Goal: Task Accomplishment & Management: Manage account settings

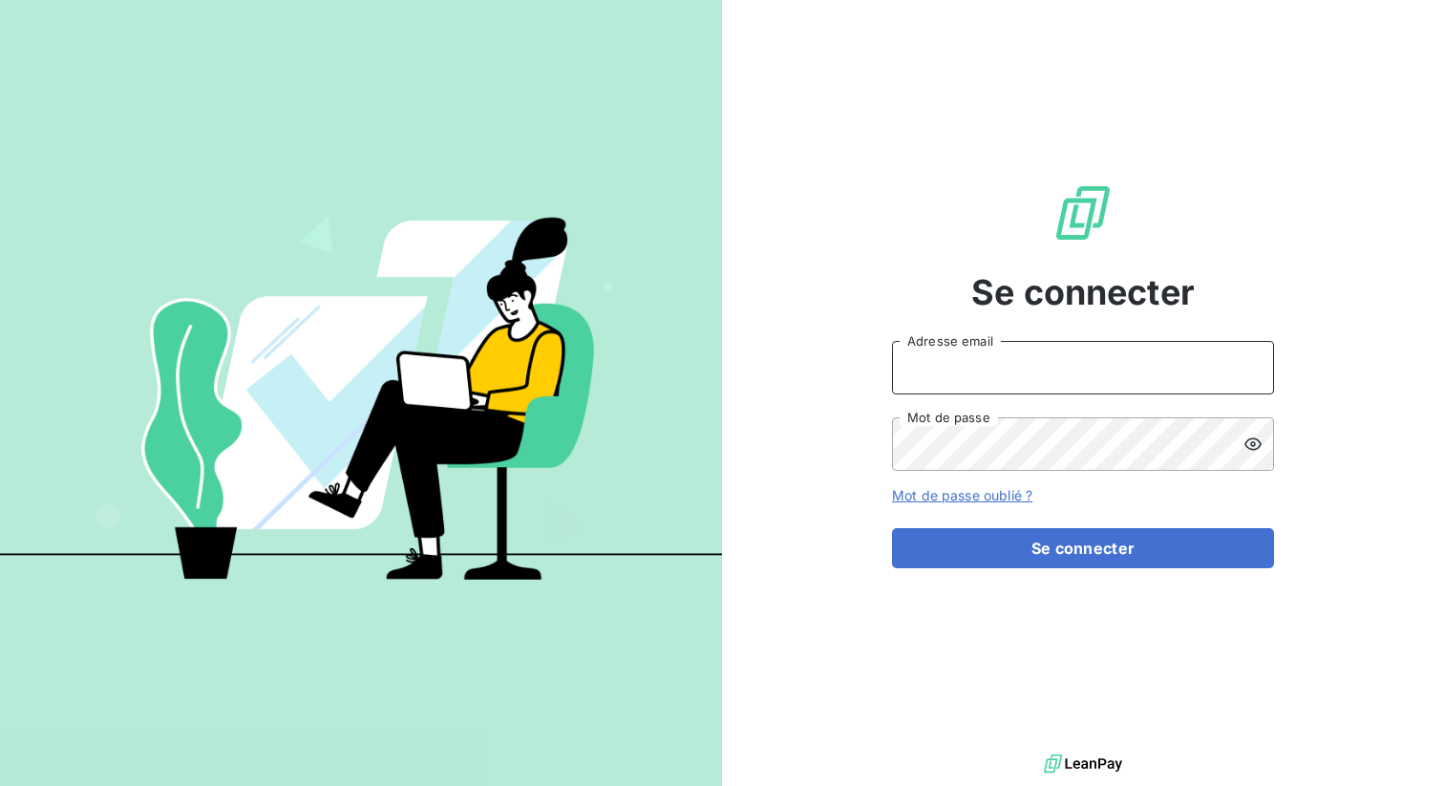
click at [932, 371] on input "Adresse email" at bounding box center [1083, 367] width 382 height 53
type input "admin@anett"
click at [892, 528] on button "Se connecter" at bounding box center [1083, 548] width 382 height 40
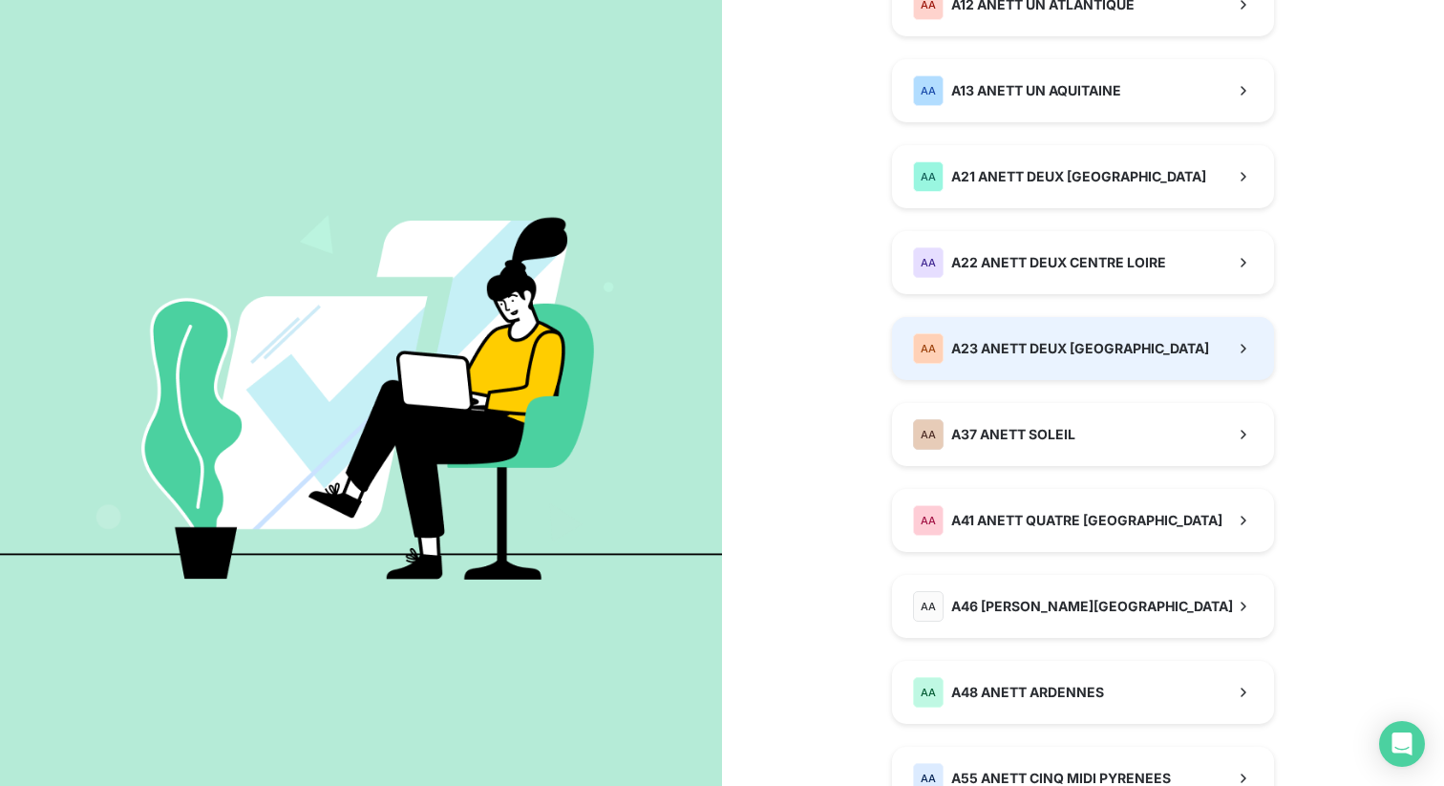
scroll to position [322, 0]
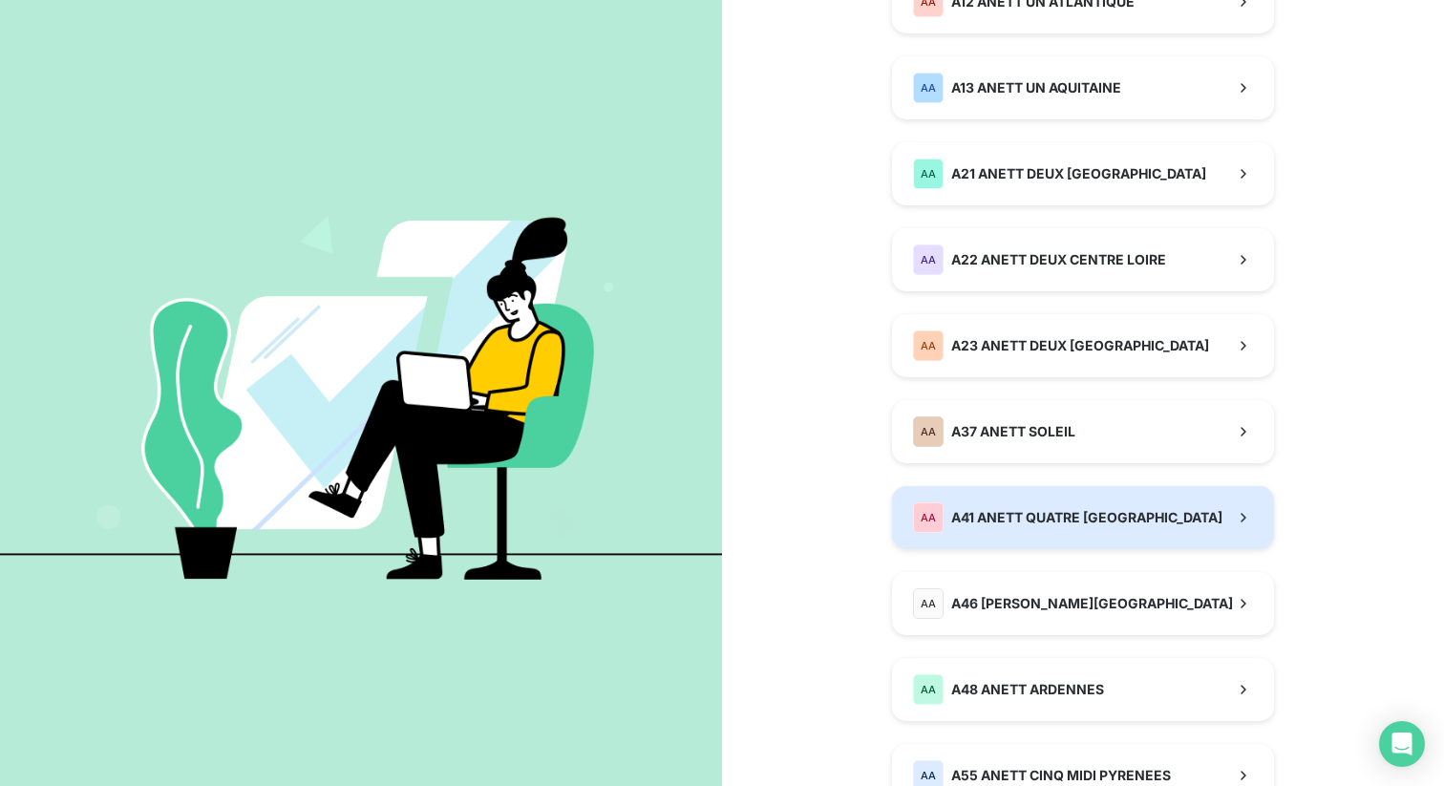
click at [1010, 536] on button "AA A41 ANETT QUATRE ALSACE LORRAINE" at bounding box center [1083, 517] width 382 height 63
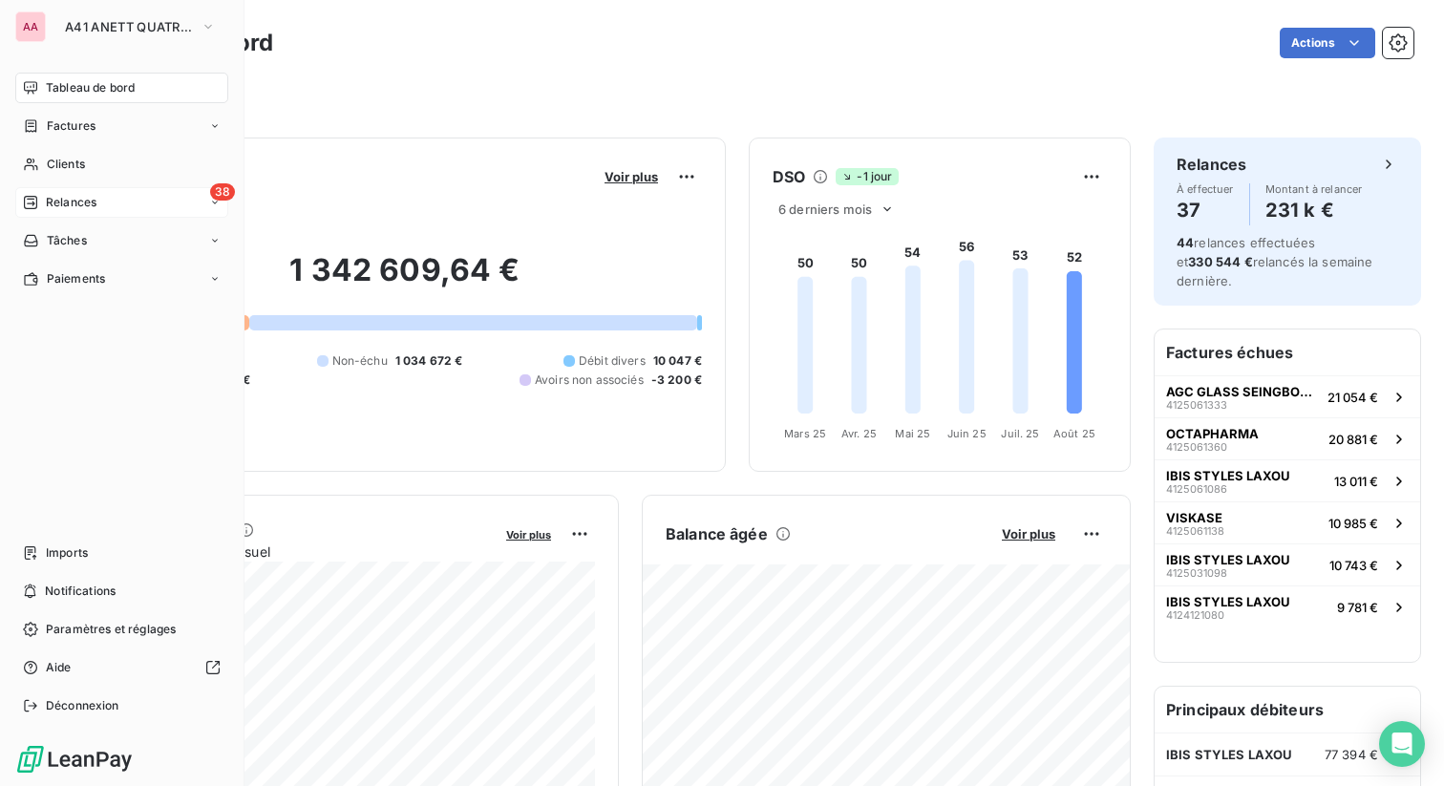
click at [70, 206] on span "Relances" at bounding box center [71, 202] width 51 height 17
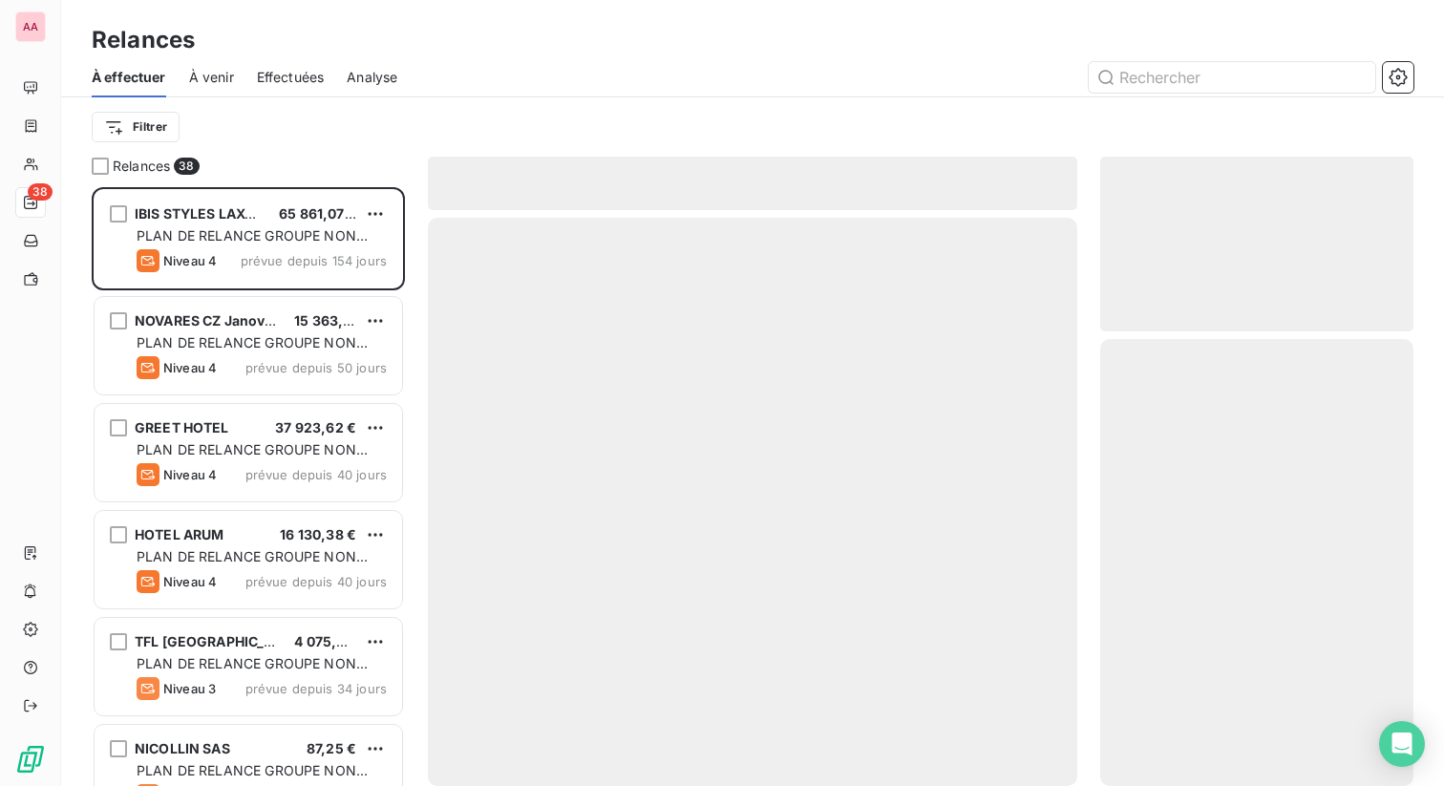
scroll to position [599, 313]
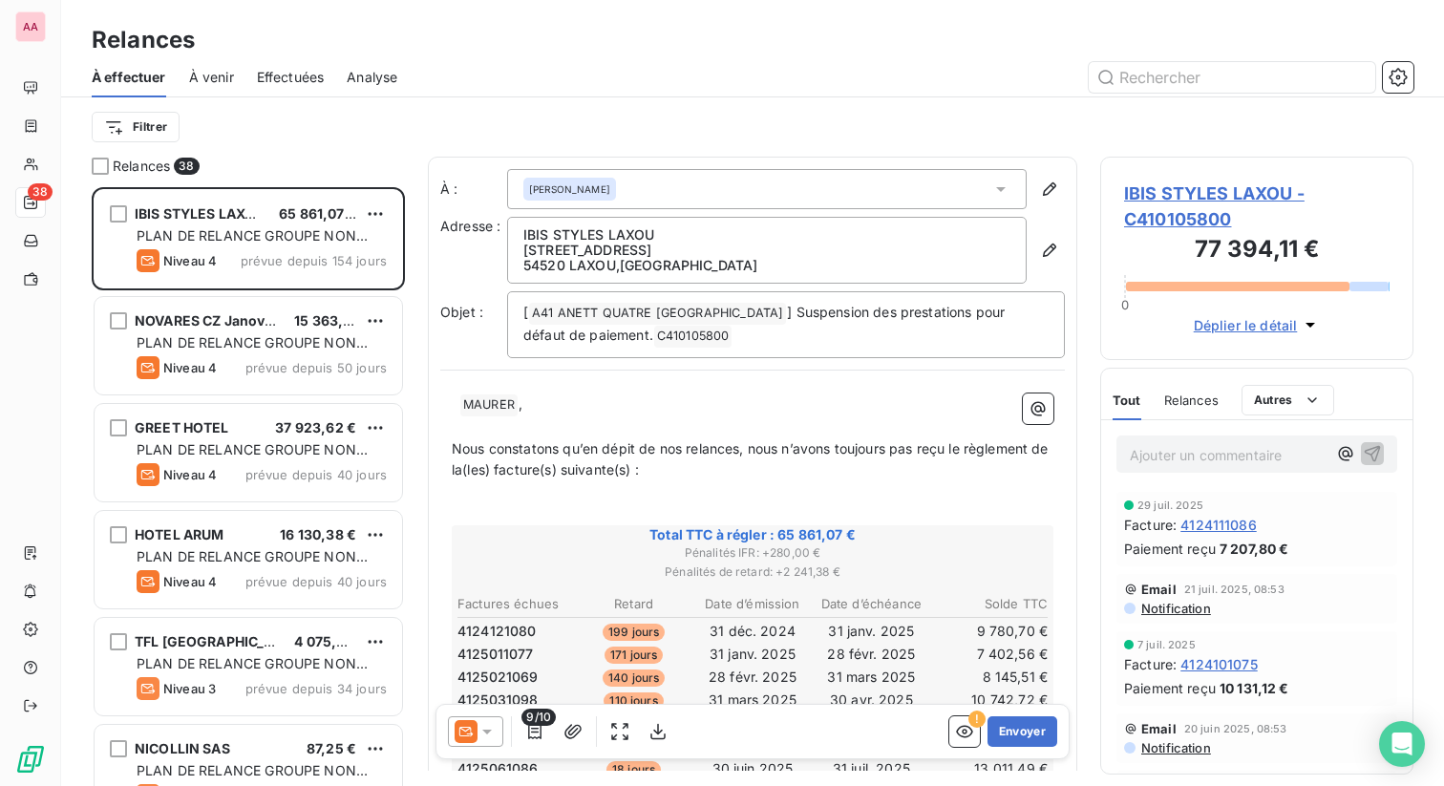
click at [292, 80] on span "Effectuées" at bounding box center [291, 77] width 68 height 19
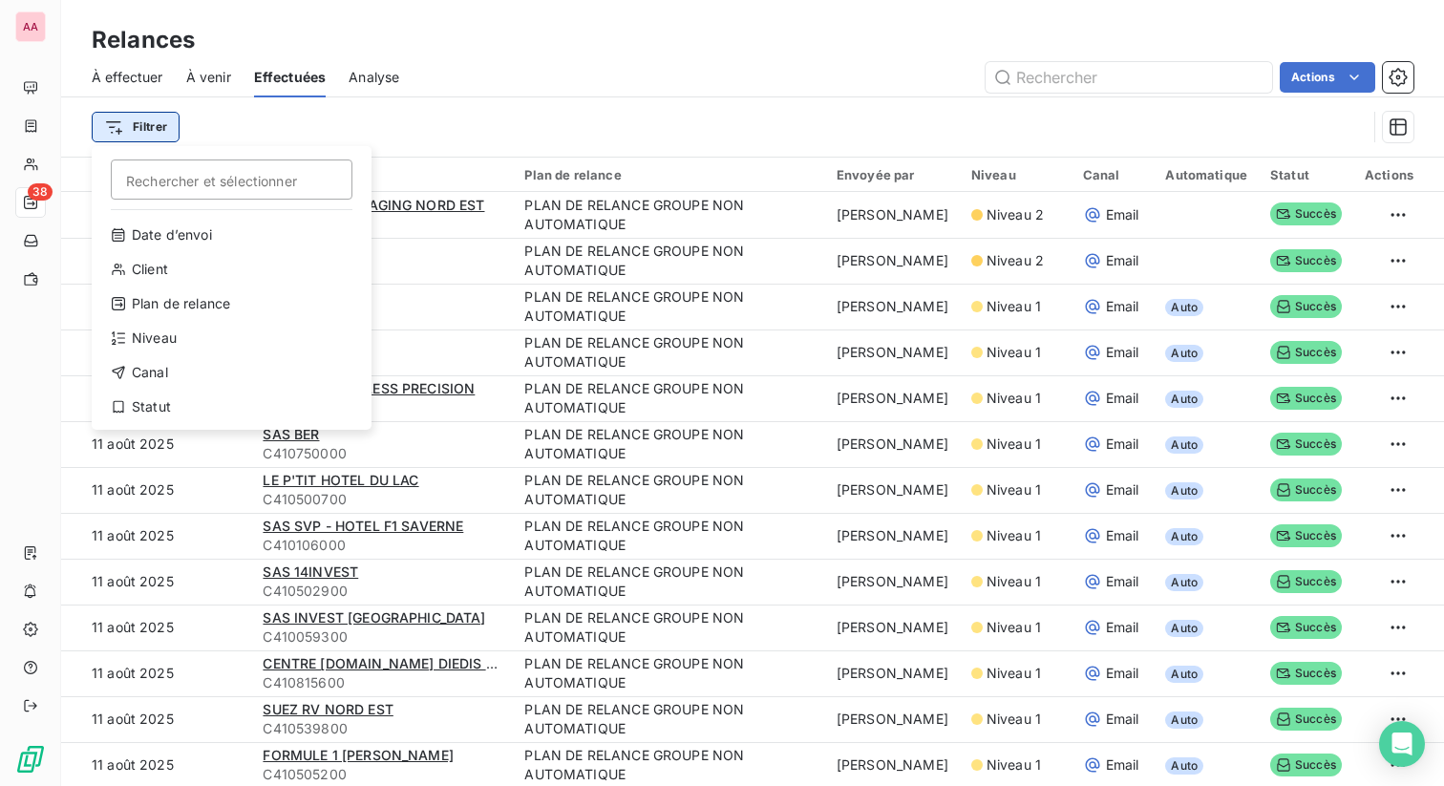
click at [142, 134] on html "AA 38 Relances À effectuer À venir Effectuées Analyse Actions Filtrer Recherche…" at bounding box center [722, 393] width 1444 height 786
click at [165, 373] on div "Canal" at bounding box center [231, 372] width 265 height 31
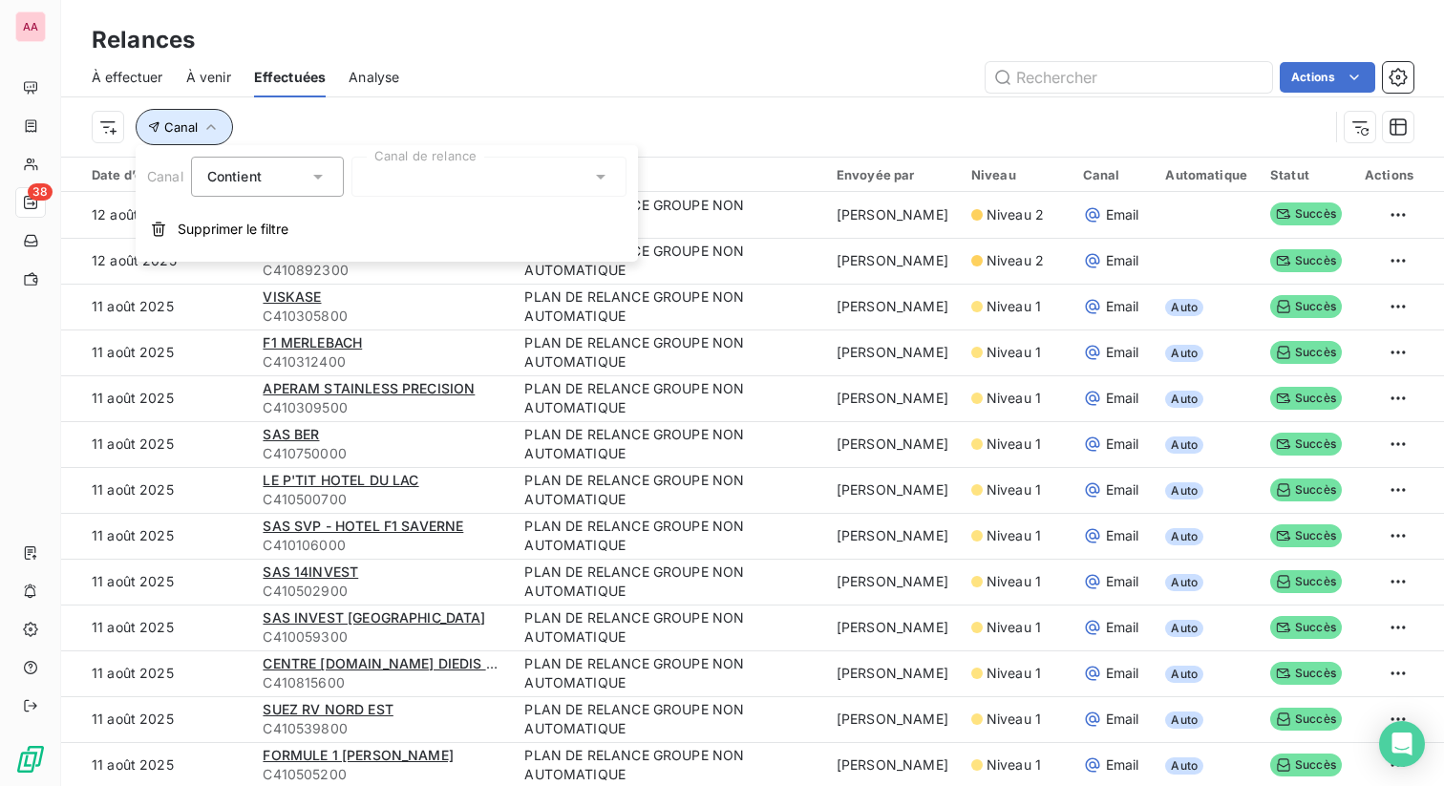
click at [161, 122] on button "Canal" at bounding box center [184, 127] width 97 height 36
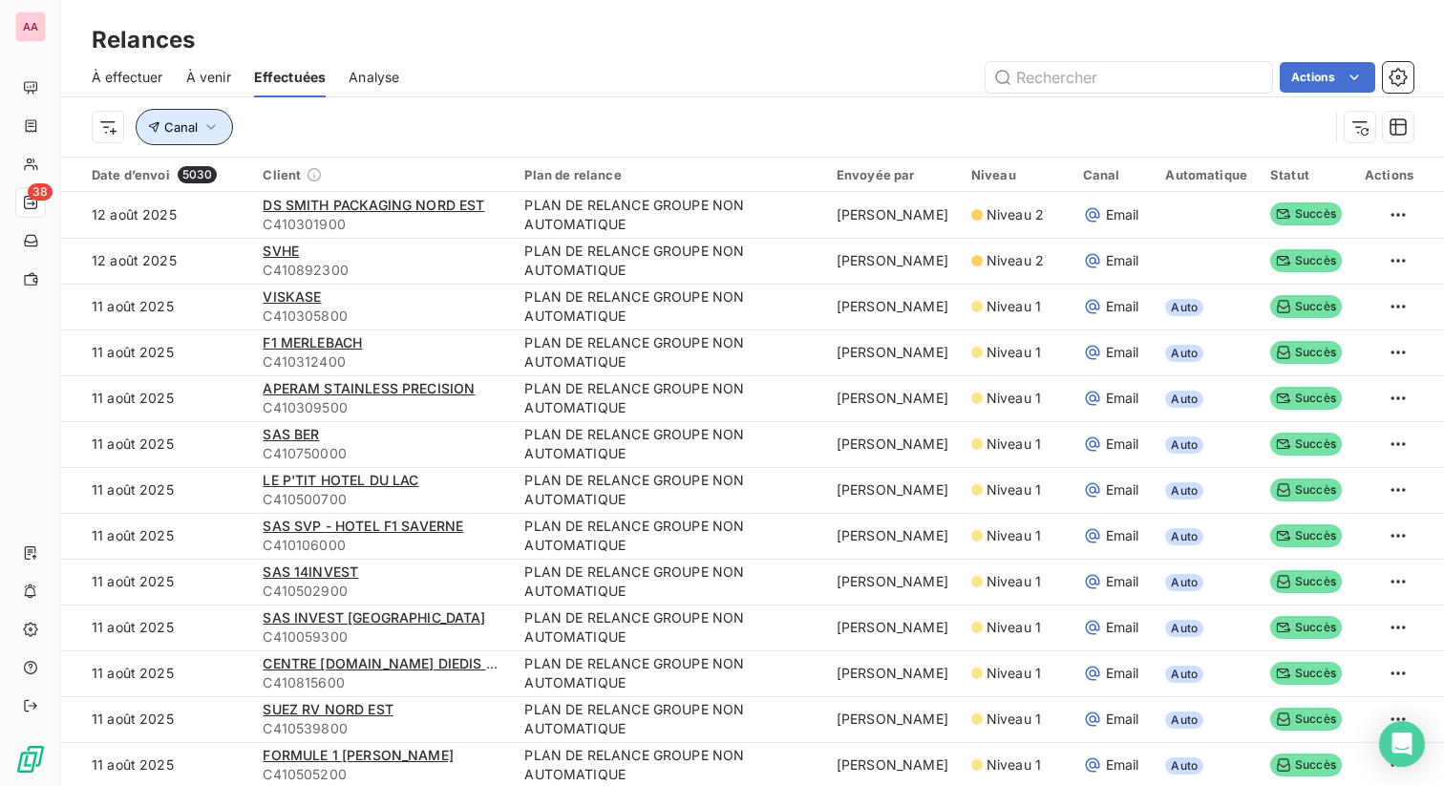
click at [161, 122] on button "Canal" at bounding box center [184, 127] width 97 height 36
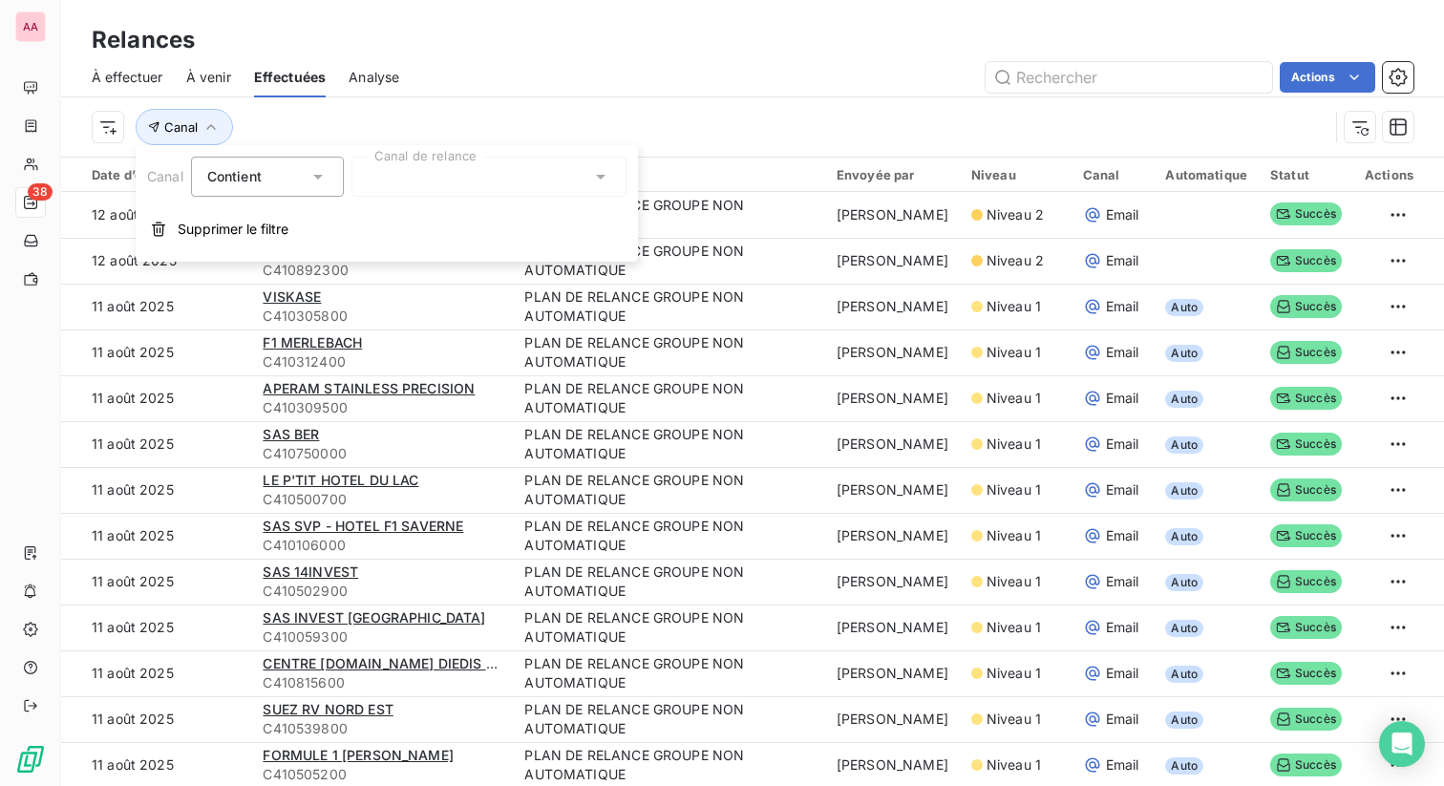
click at [398, 176] on div at bounding box center [489, 177] width 275 height 40
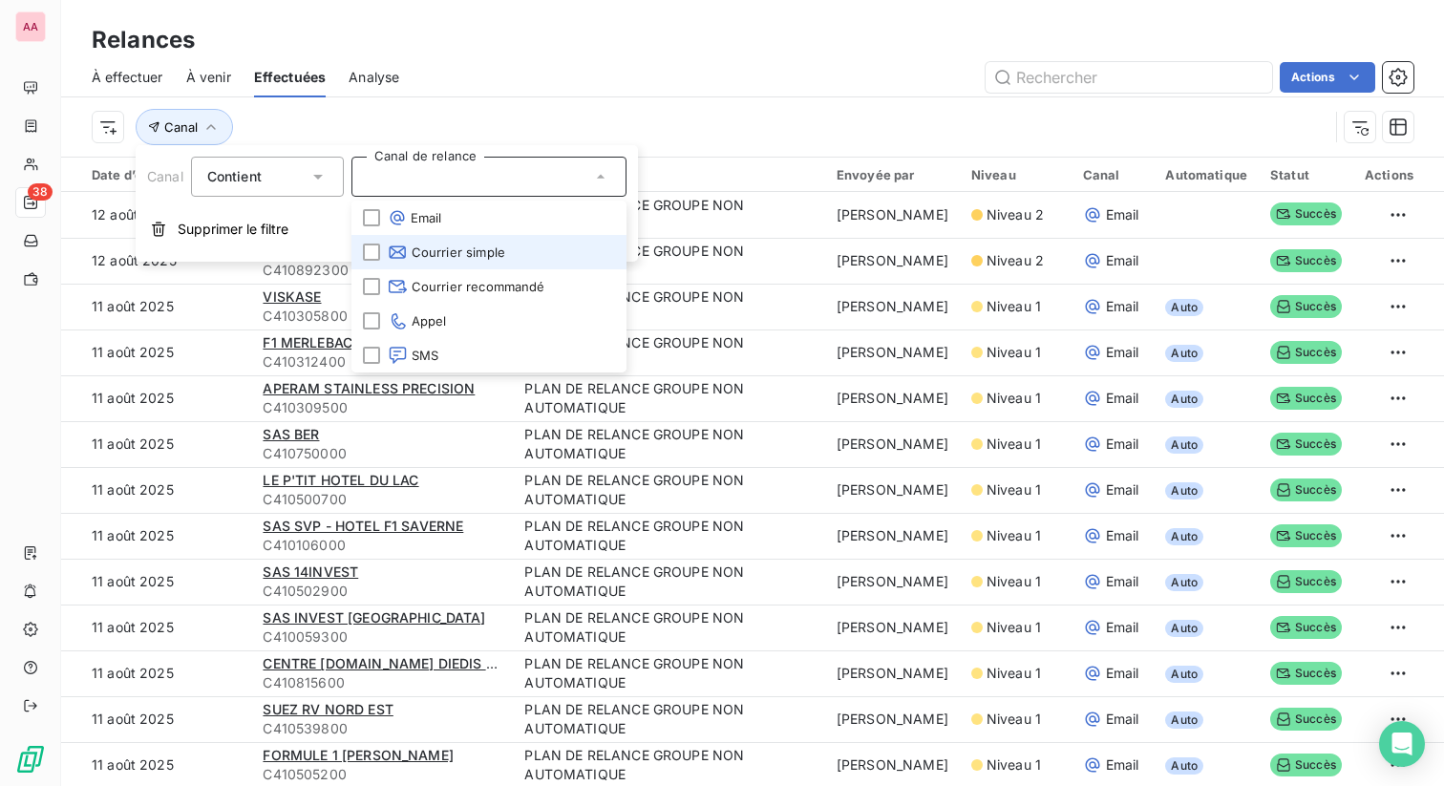
click at [447, 257] on span "Courrier simple" at bounding box center [446, 252] width 117 height 19
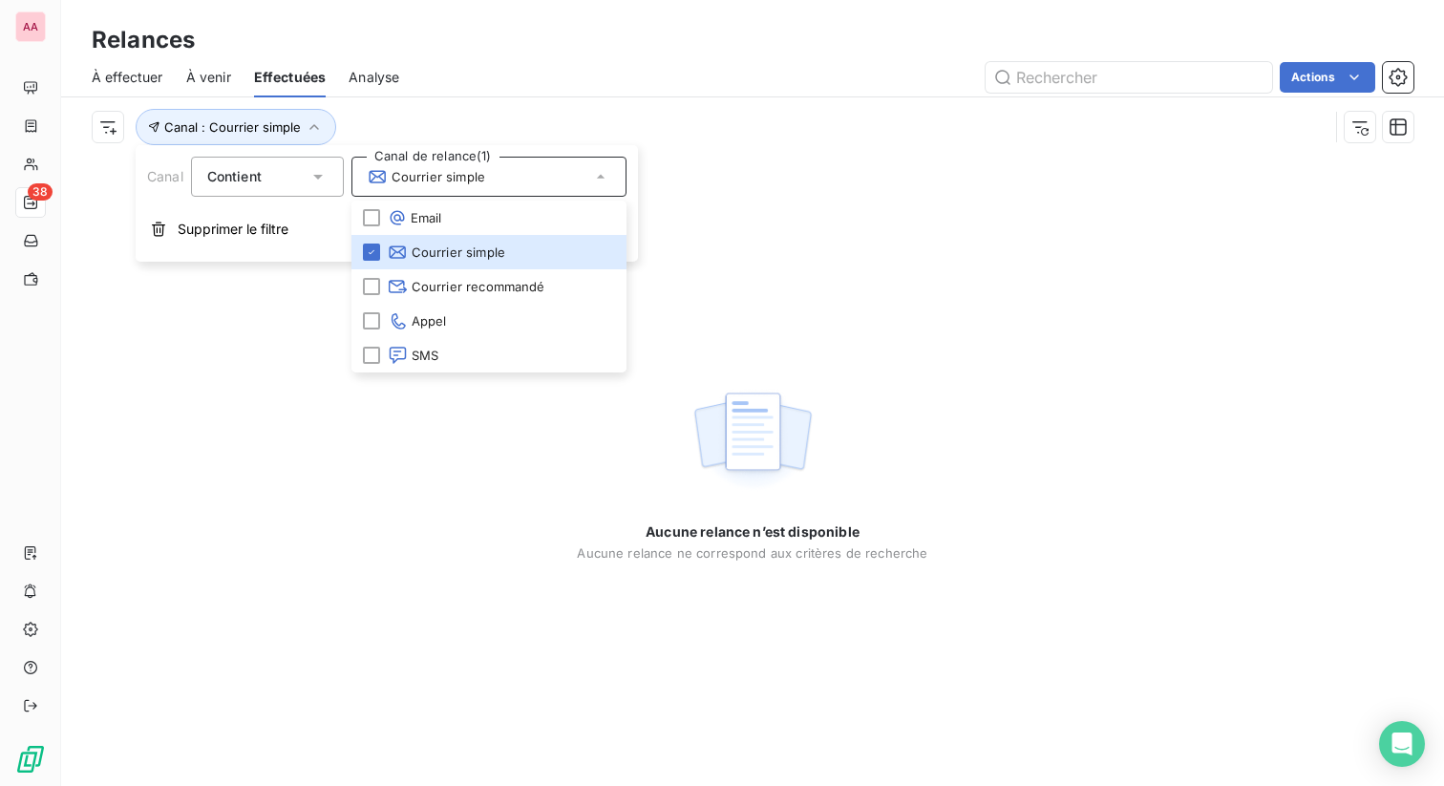
click at [786, 109] on div "Canal : Courrier simple" at bounding box center [710, 127] width 1237 height 36
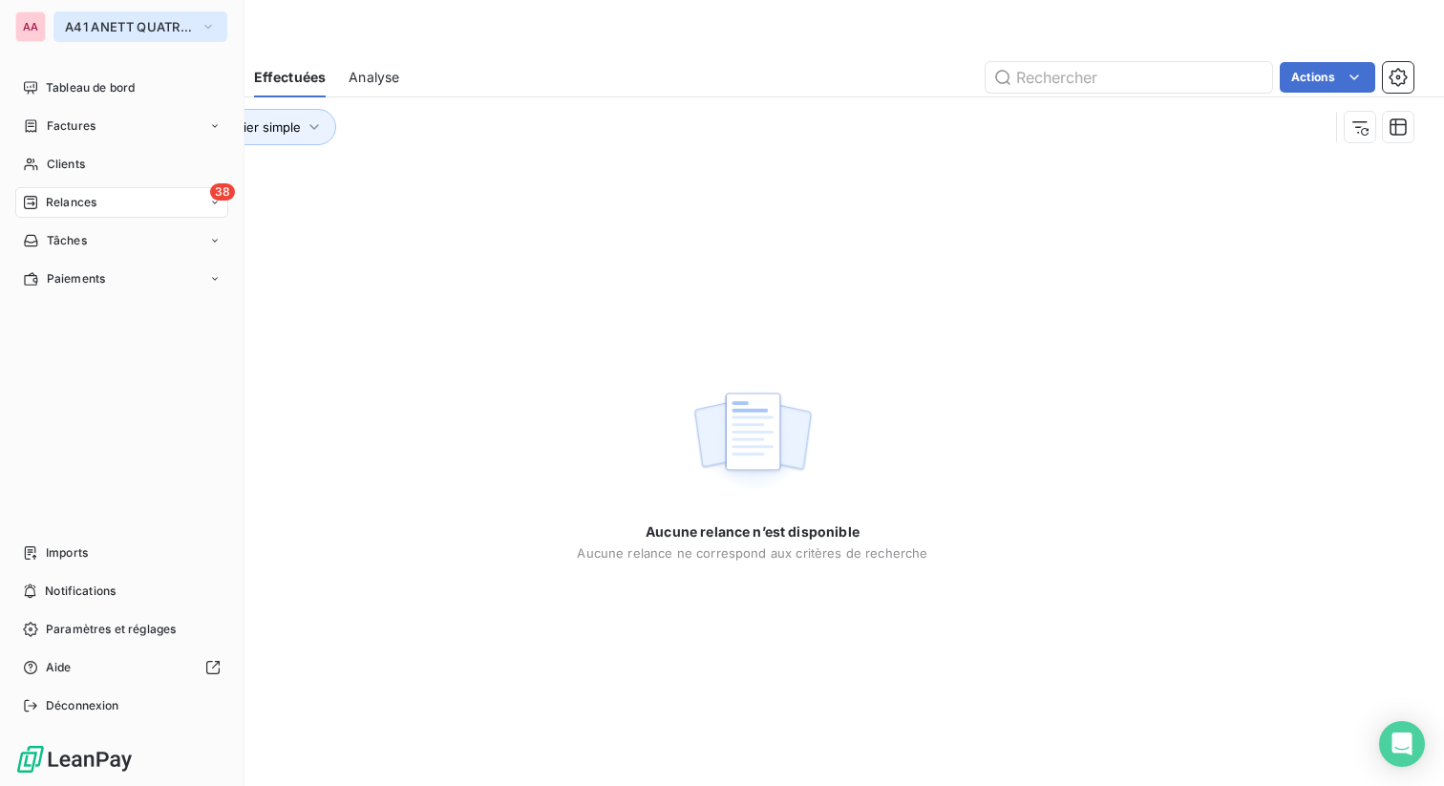
click at [123, 33] on span "A41 ANETT QUATRE [GEOGRAPHIC_DATA]" at bounding box center [129, 26] width 128 height 15
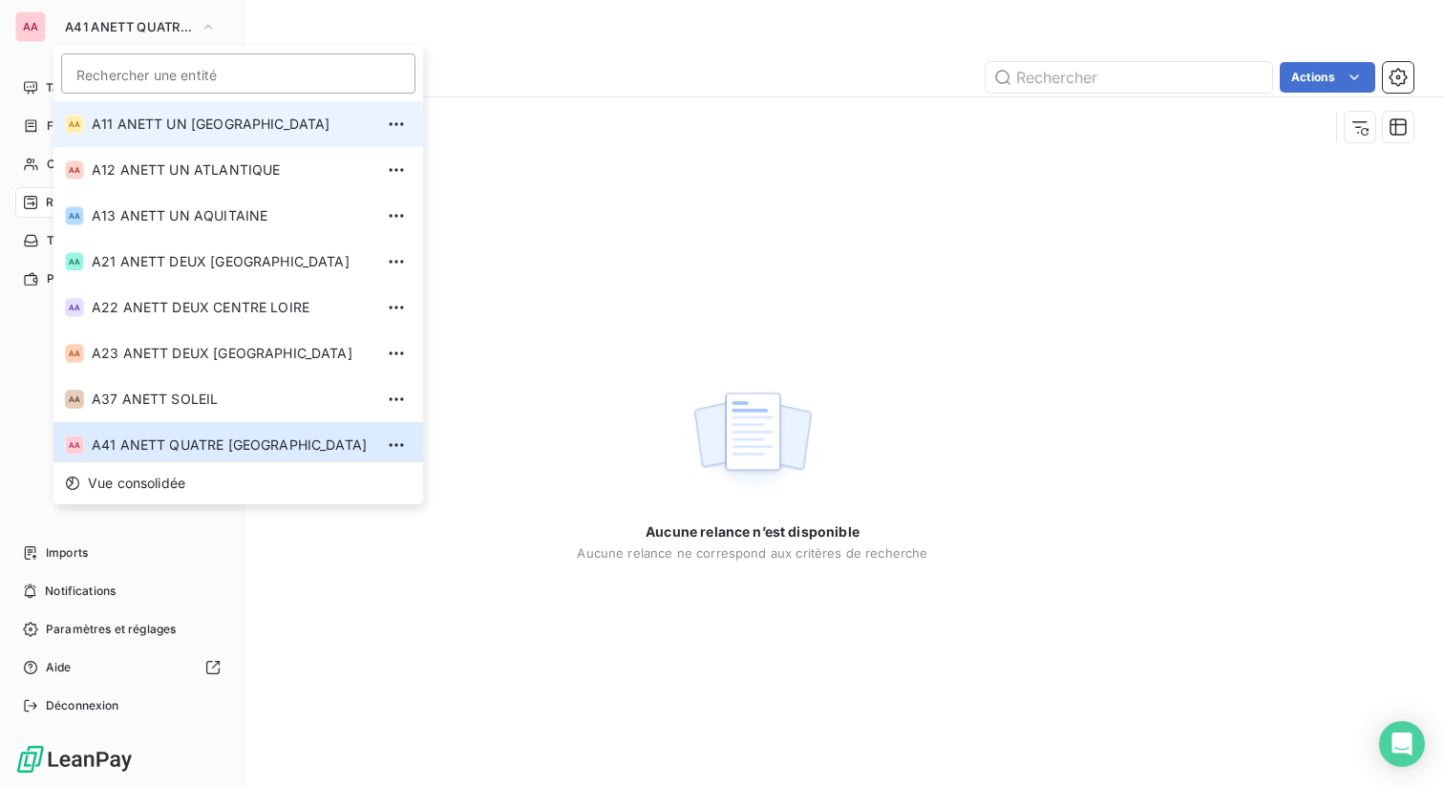
click at [152, 112] on li "AA A11 ANETT UN [GEOGRAPHIC_DATA]" at bounding box center [238, 124] width 370 height 46
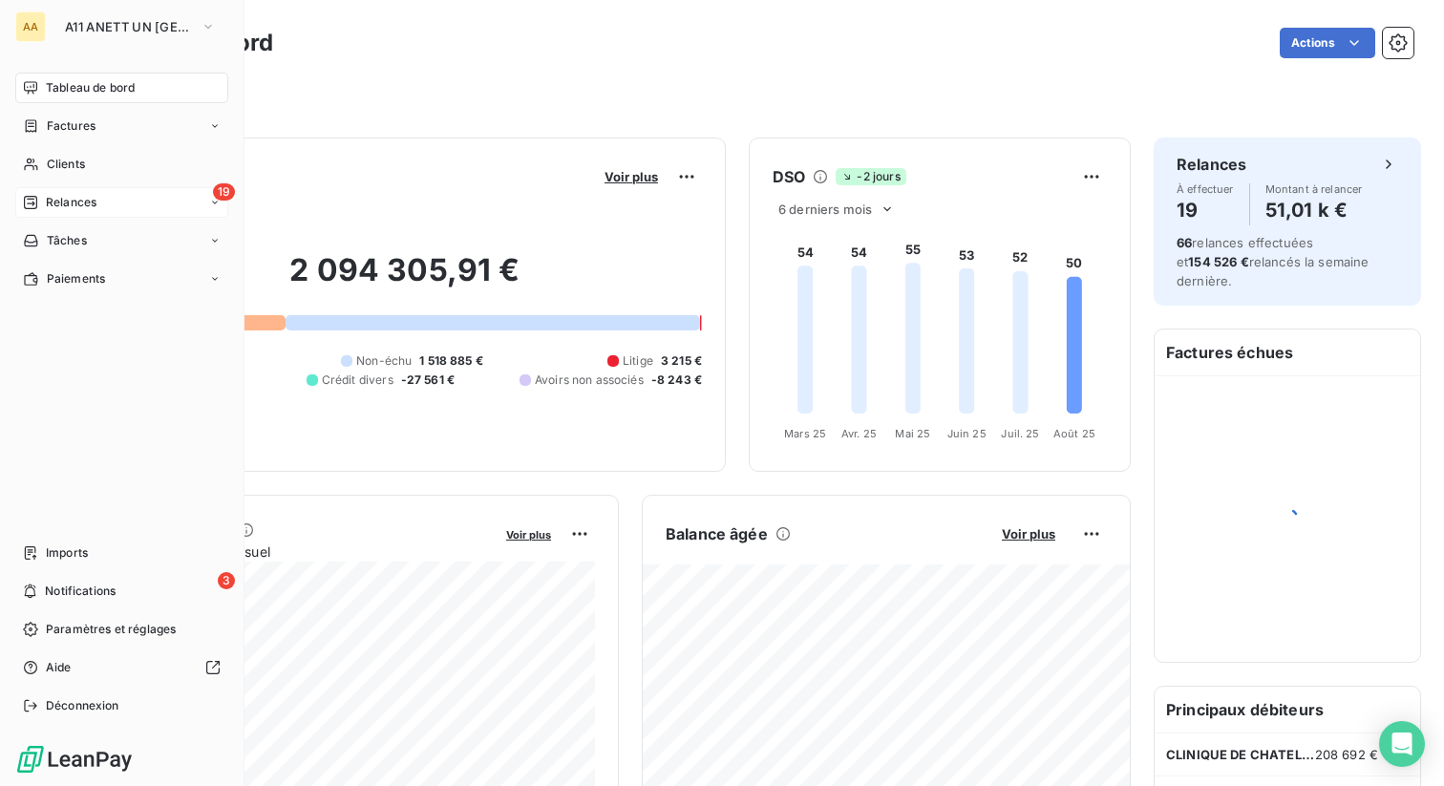
click at [97, 203] on div "19 Relances" at bounding box center [121, 202] width 213 height 31
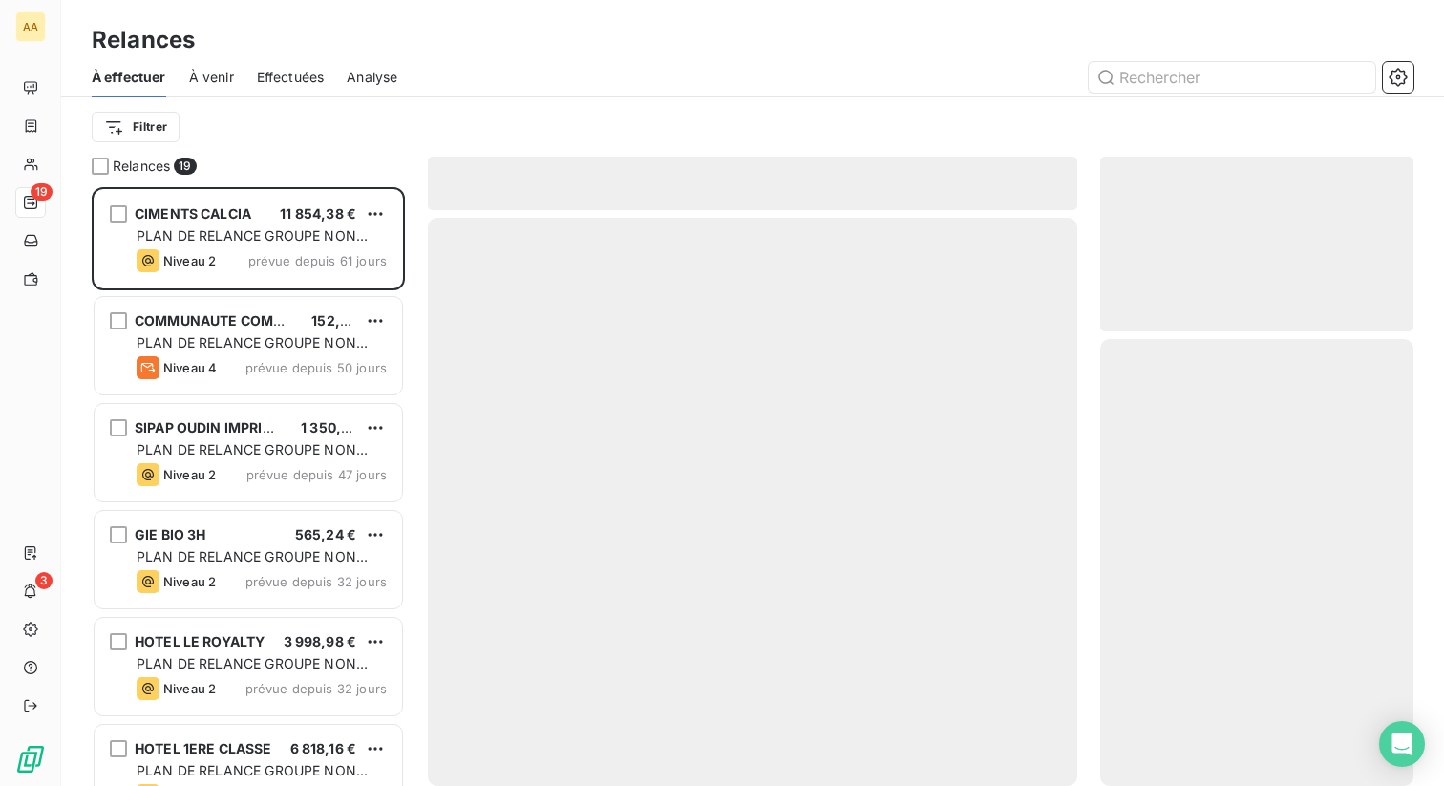
scroll to position [599, 313]
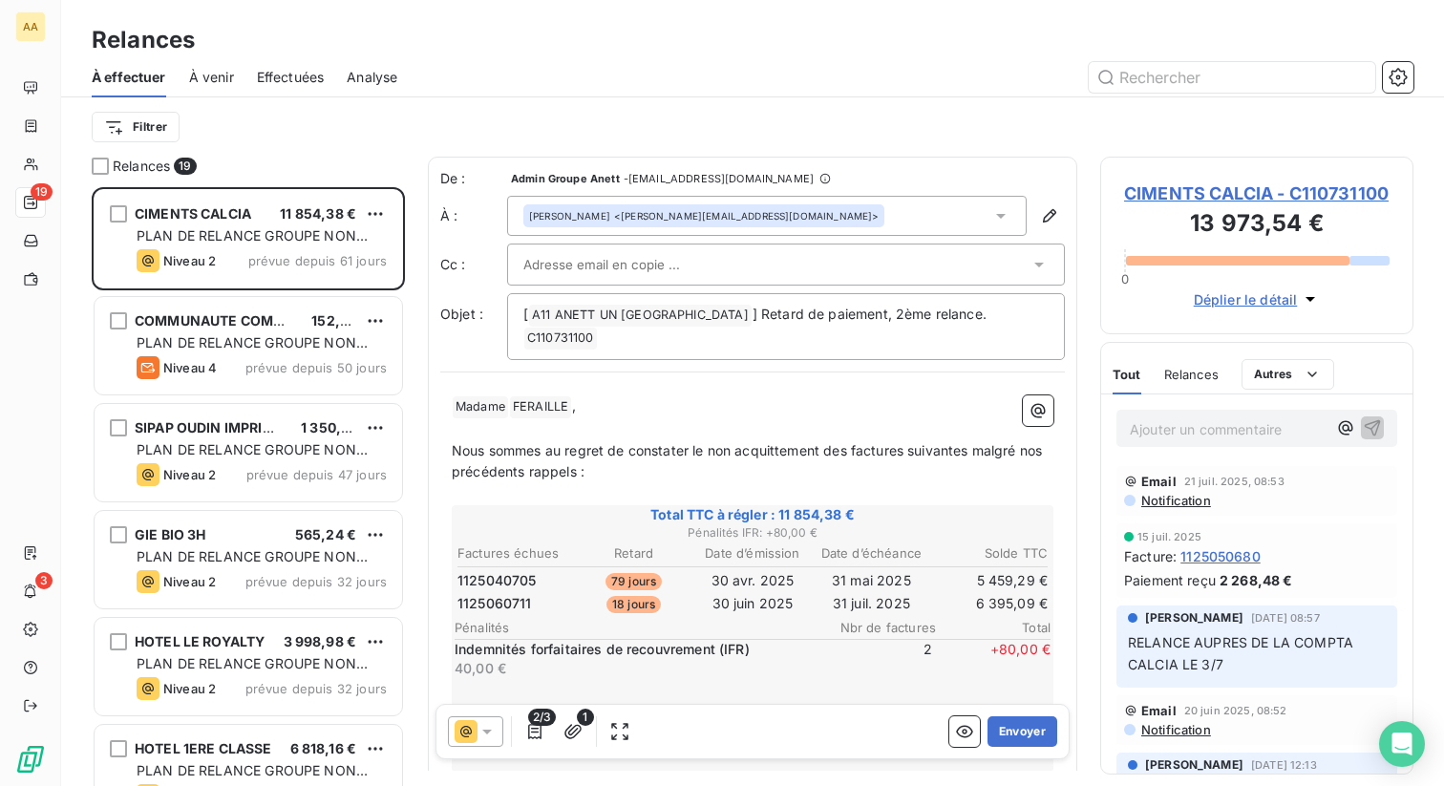
click at [285, 81] on span "Effectuées" at bounding box center [291, 77] width 68 height 19
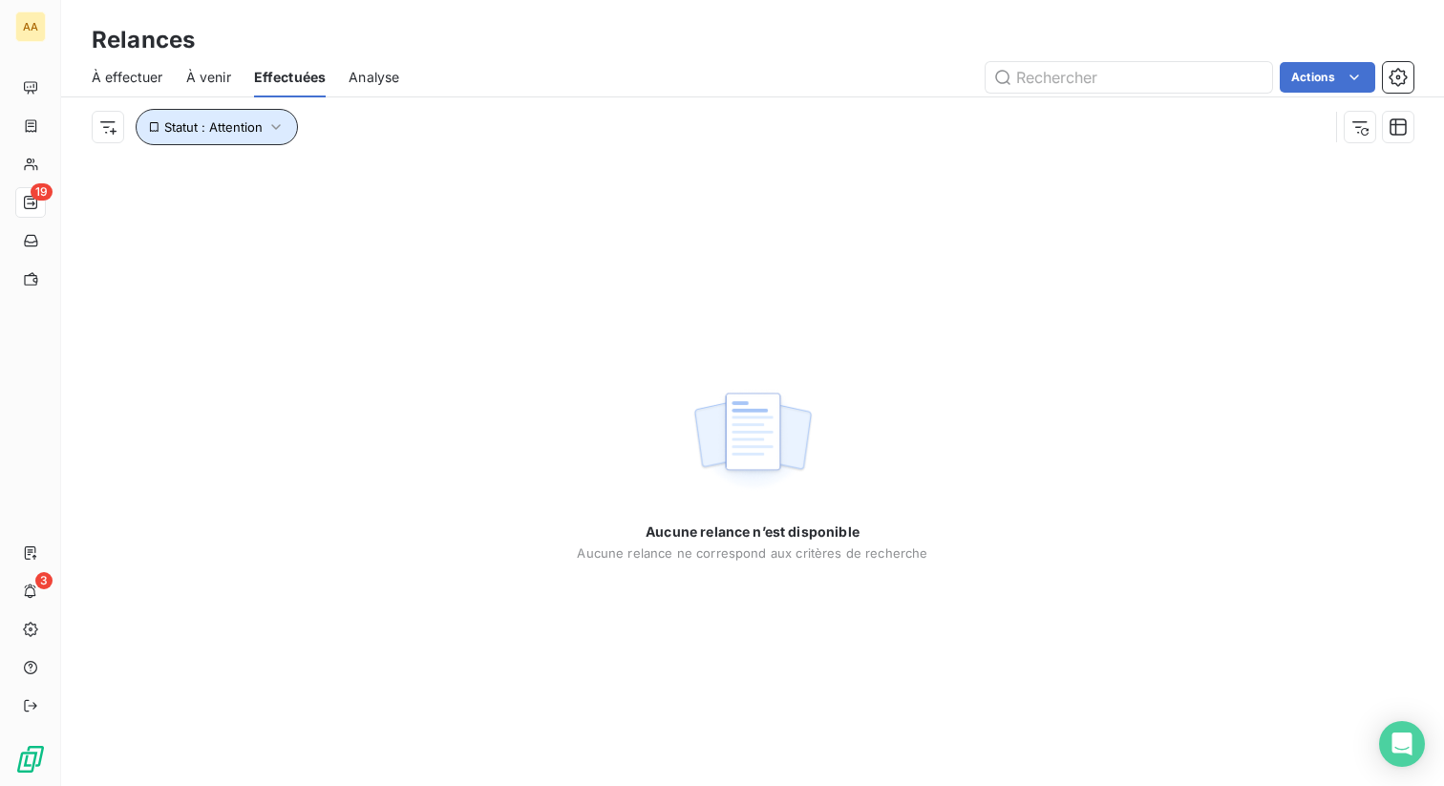
click at [252, 130] on span "Statut : Attention" at bounding box center [213, 126] width 98 height 15
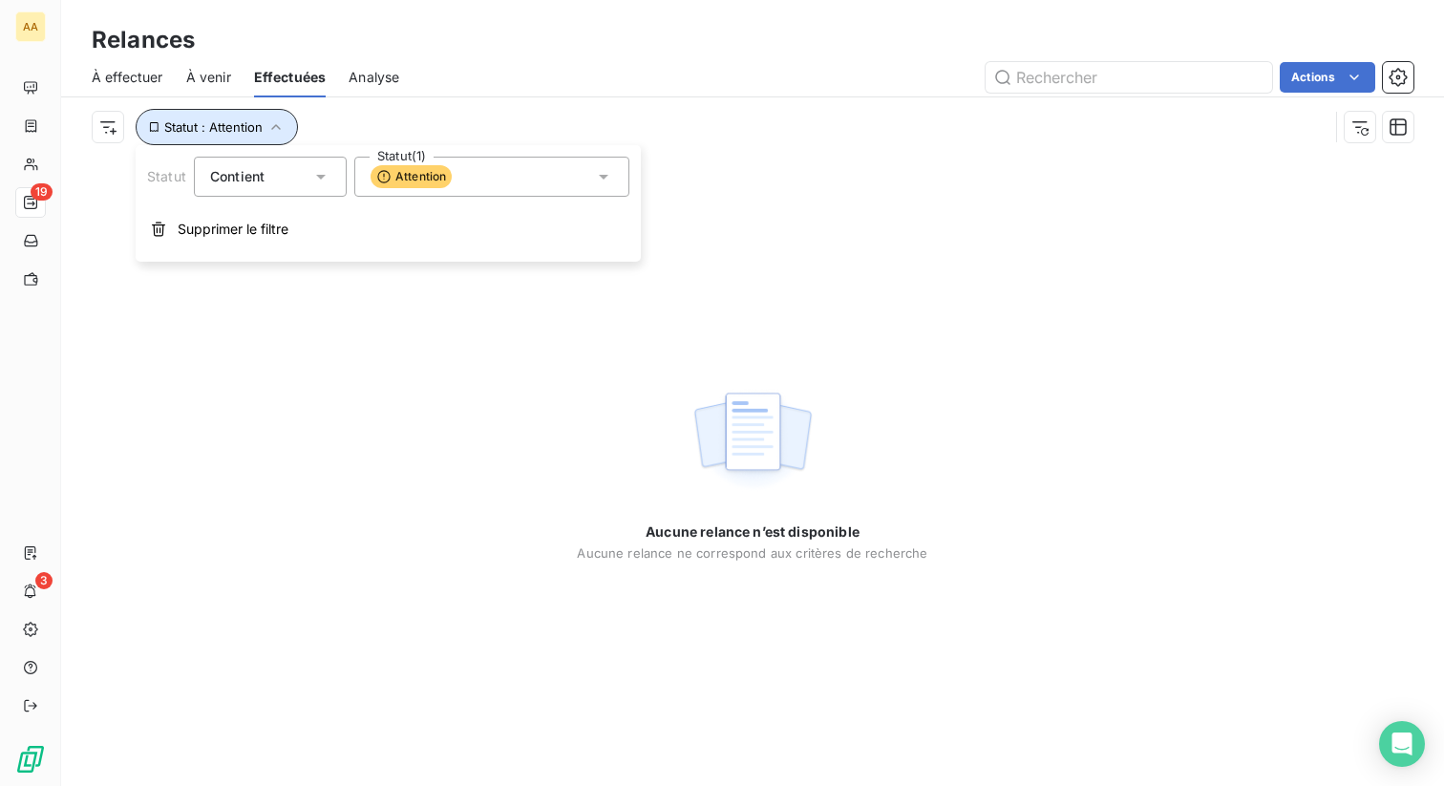
click at [252, 130] on span "Statut : Attention" at bounding box center [213, 126] width 98 height 15
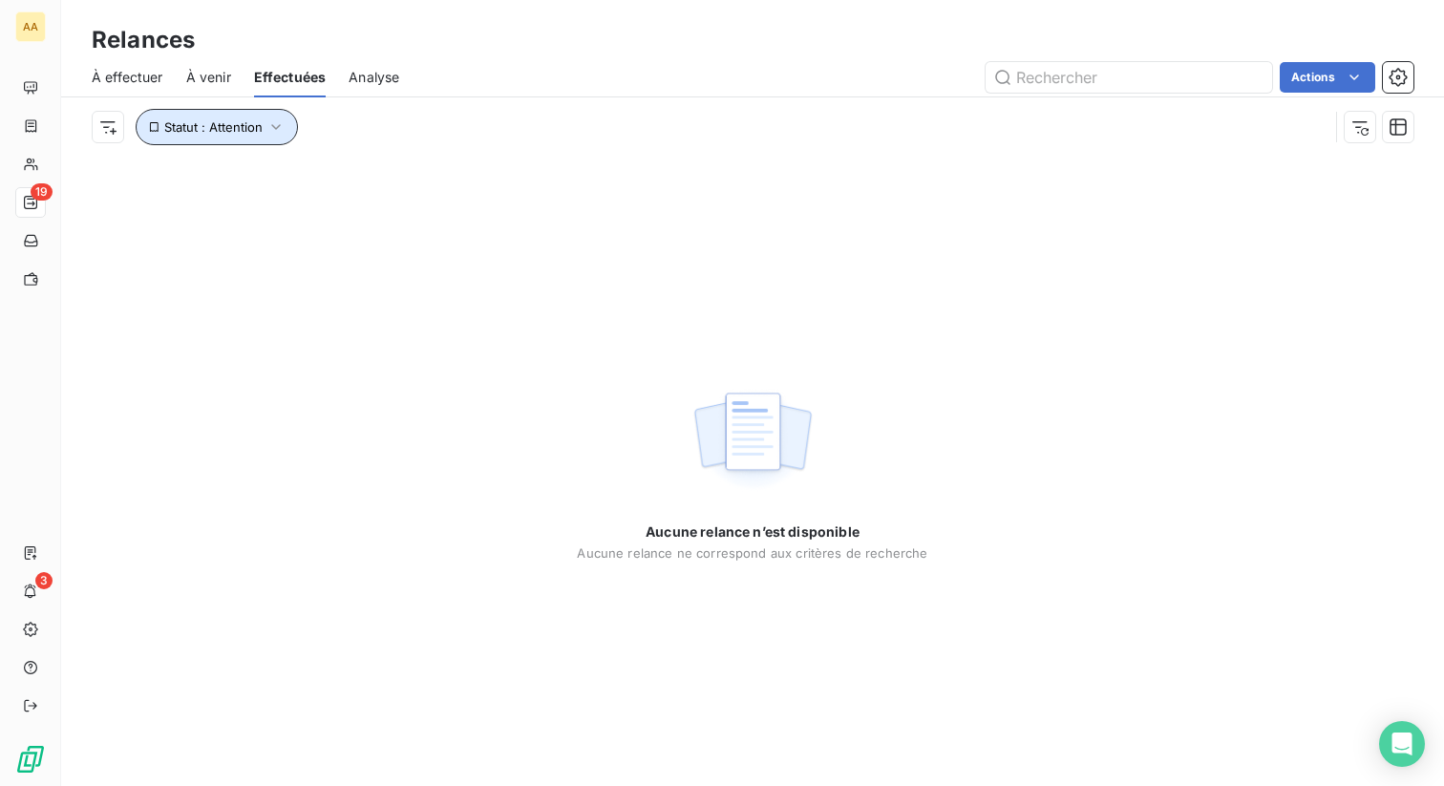
click at [252, 130] on span "Statut : Attention" at bounding box center [213, 126] width 98 height 15
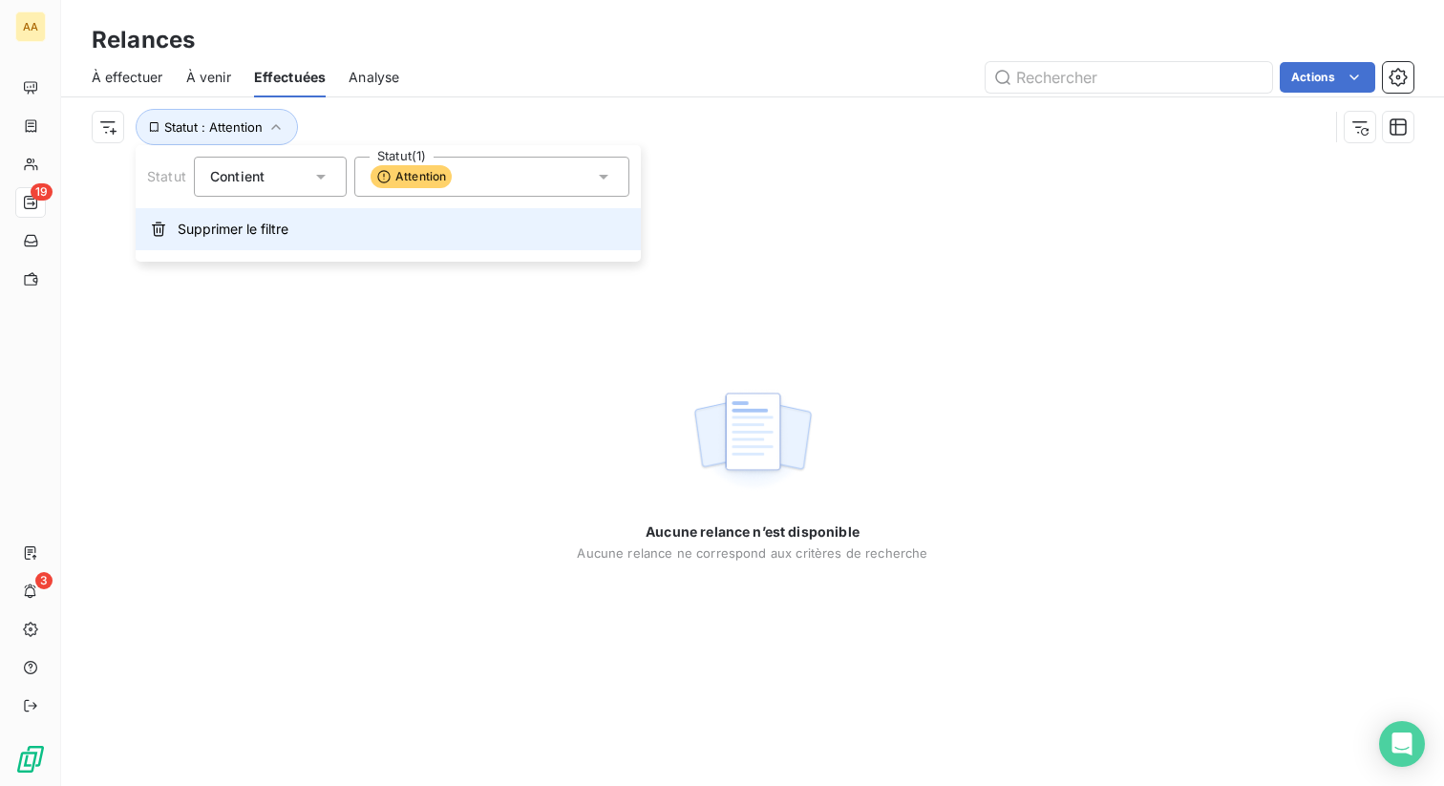
click at [199, 230] on span "Supprimer le filtre" at bounding box center [233, 229] width 111 height 19
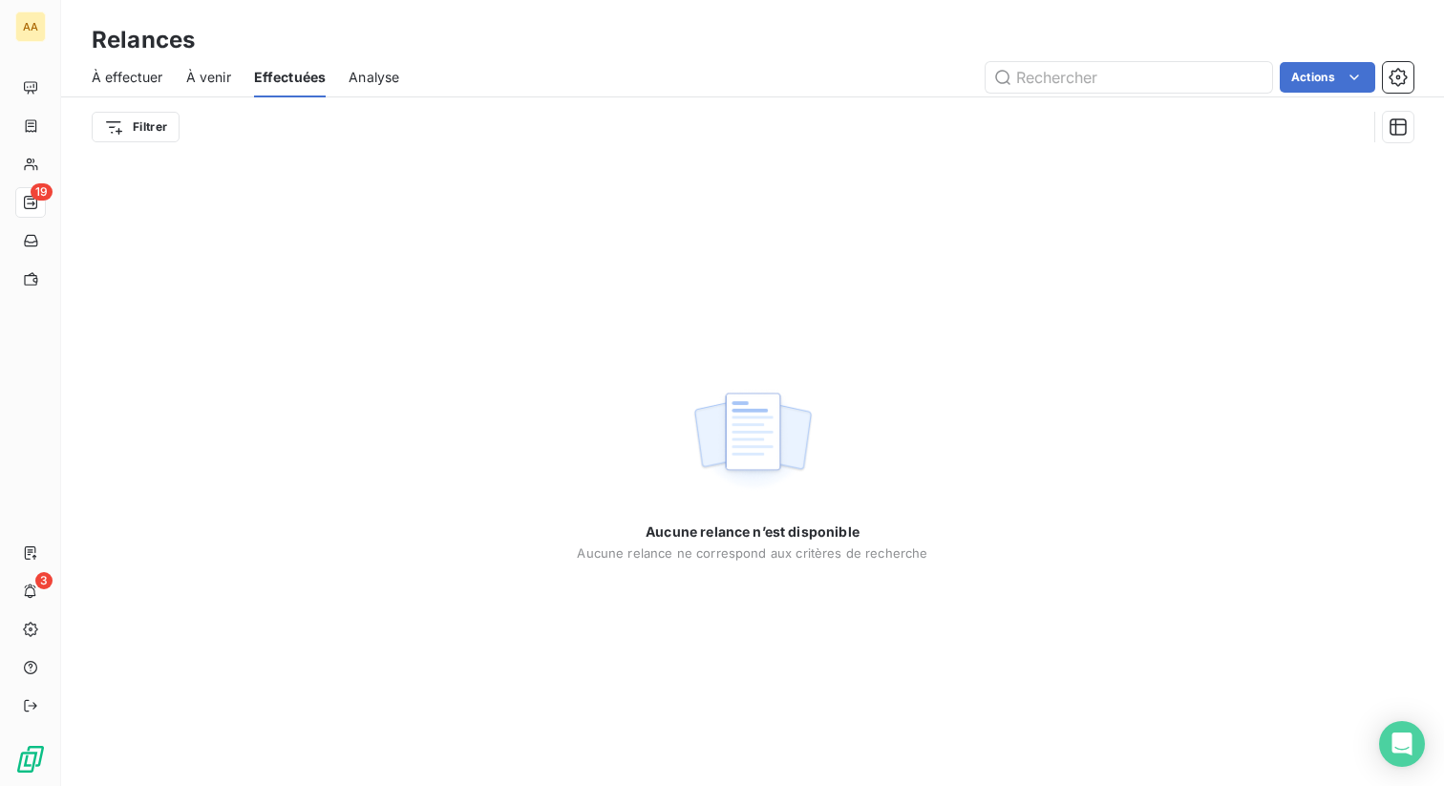
click at [131, 142] on div "Filtrer" at bounding box center [729, 127] width 1275 height 36
click at [138, 125] on html "AA 19 3 Relances À effectuer À venir Effectuées Analyse Actions Filtrer Aucune …" at bounding box center [722, 393] width 1444 height 786
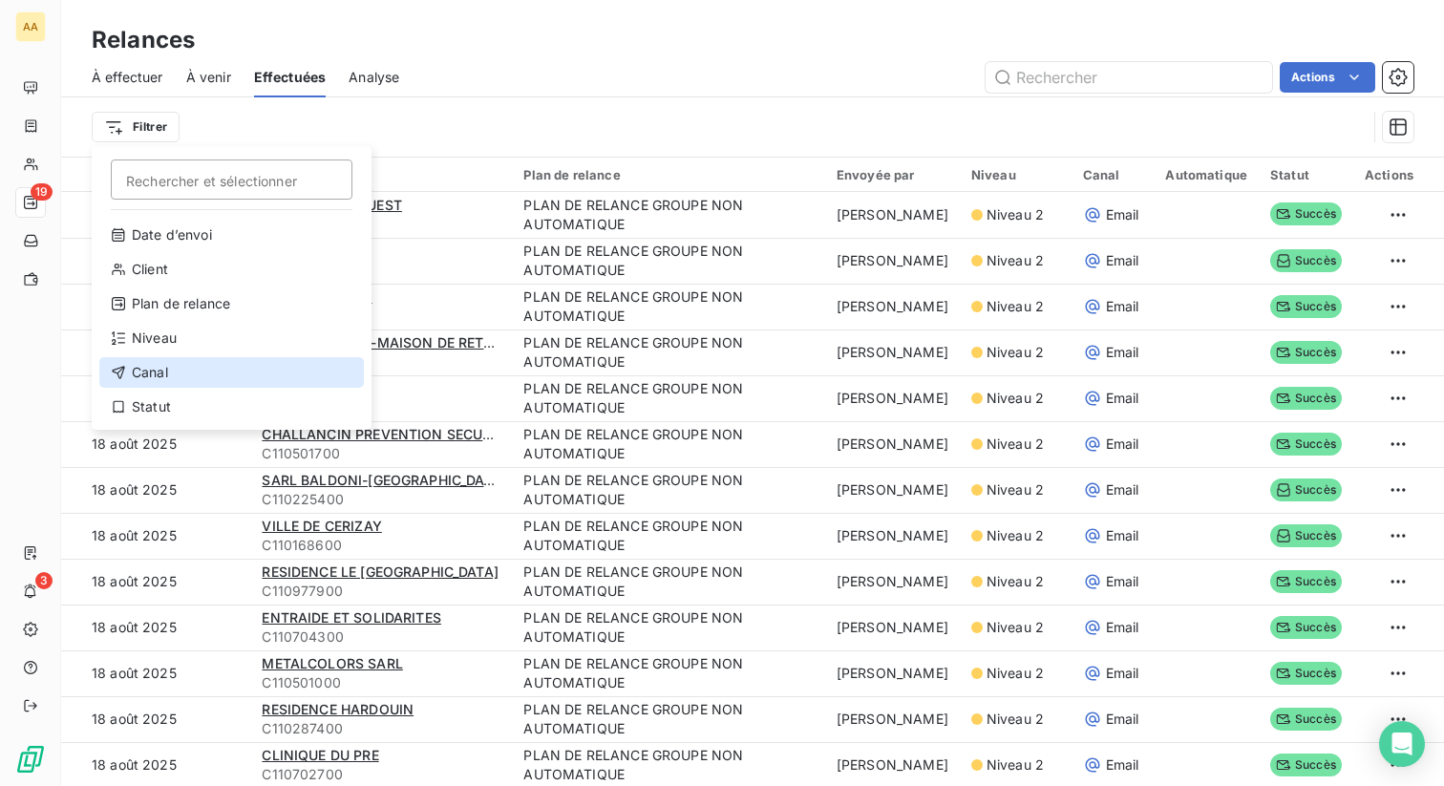
click at [203, 372] on div "Canal" at bounding box center [231, 372] width 265 height 31
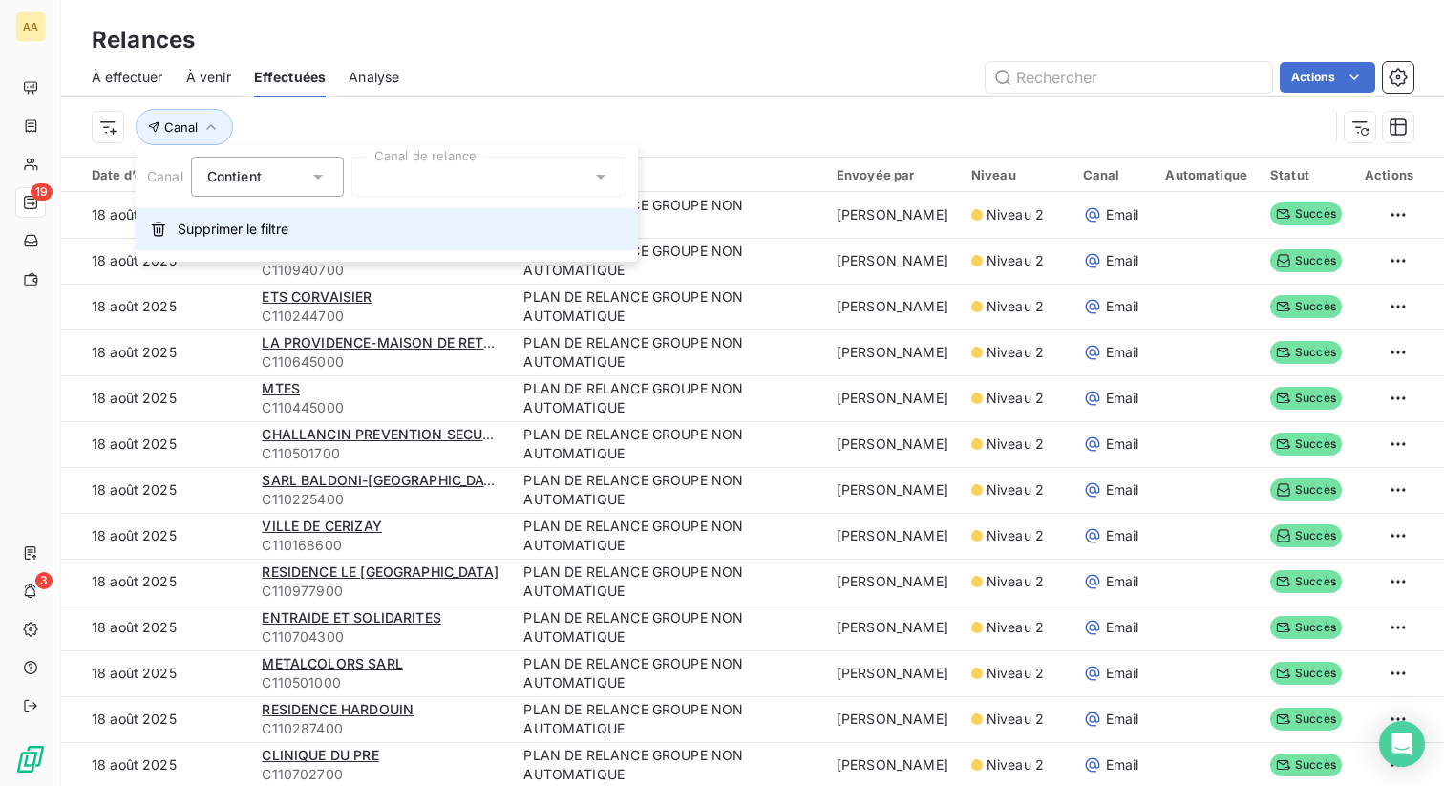
click at [516, 215] on button "Supprimer le filtre" at bounding box center [387, 229] width 502 height 42
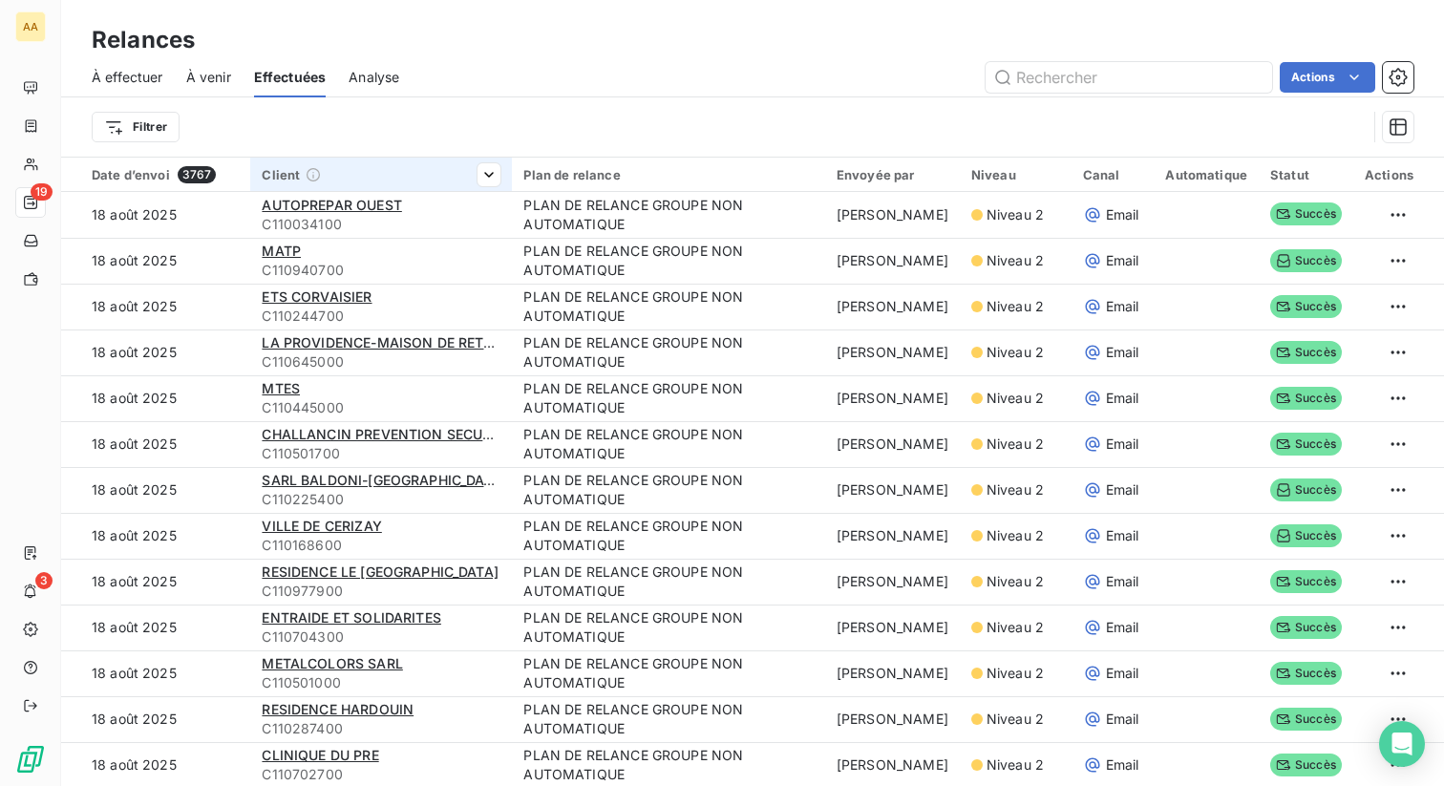
click at [508, 188] on th "Client" at bounding box center [381, 175] width 262 height 34
click at [107, 131] on html "AA 19 3 Relances À effectuer À venir Effectuées Analyse Actions Filtrer Date d’…" at bounding box center [722, 393] width 1444 height 786
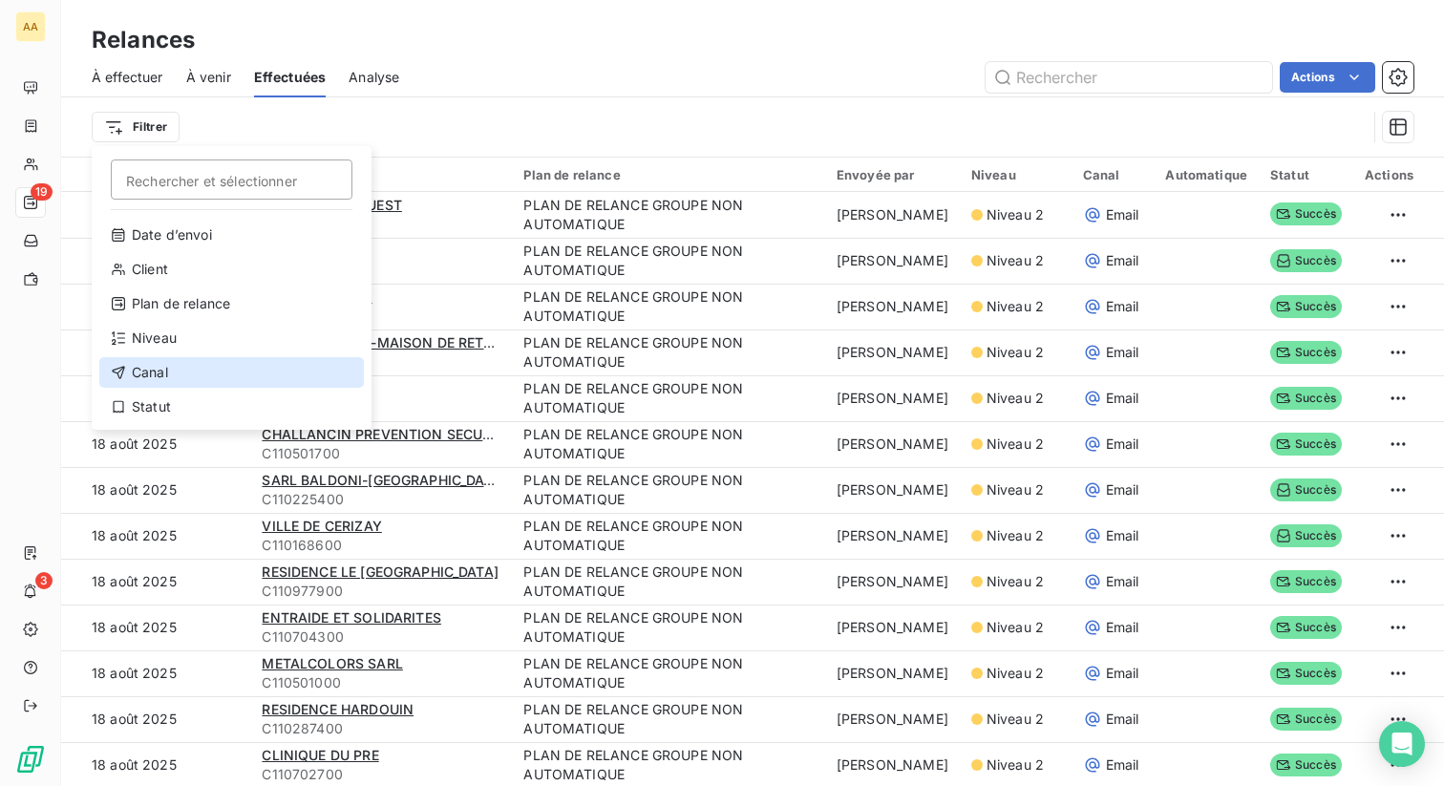
click at [163, 383] on div "Canal" at bounding box center [231, 372] width 265 height 31
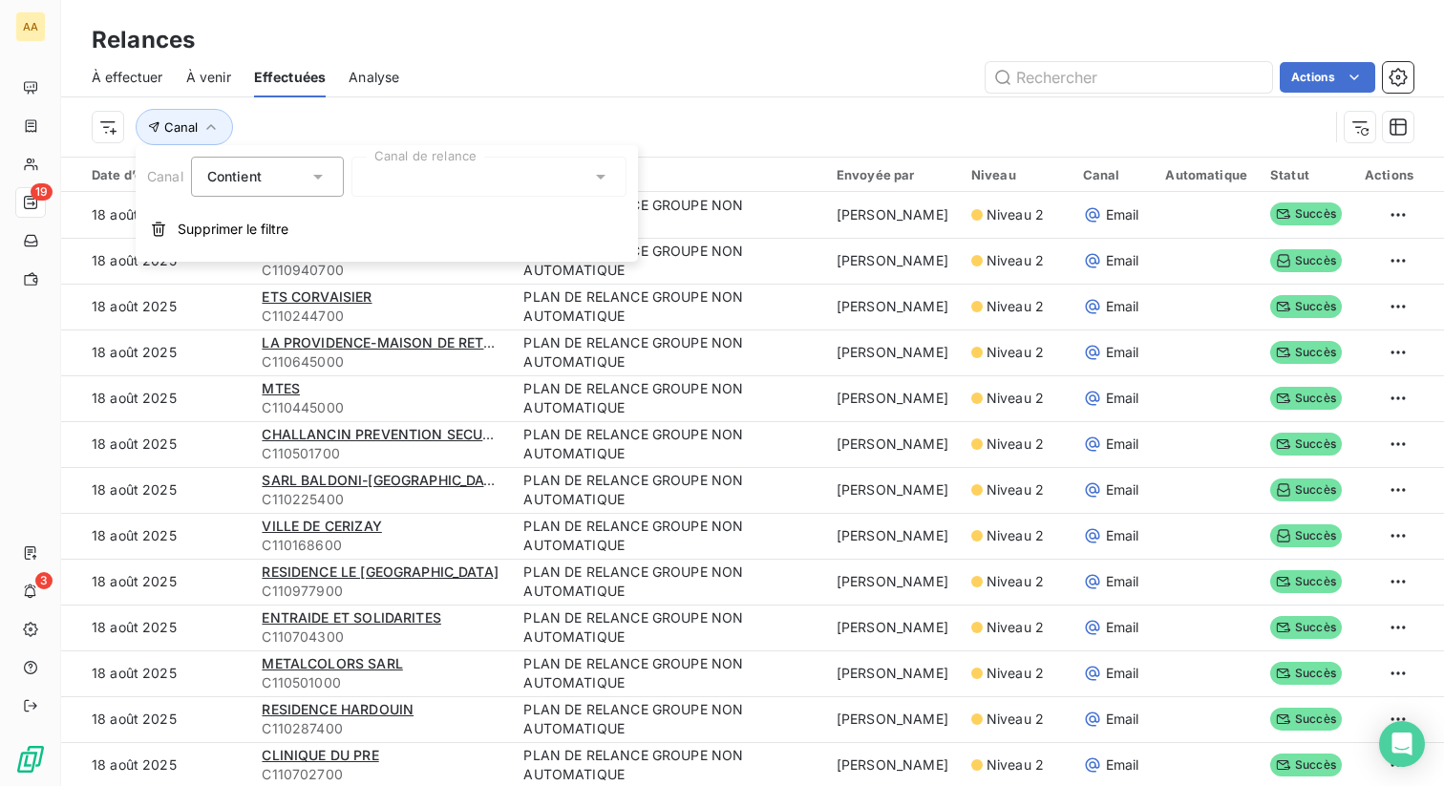
click at [386, 172] on div at bounding box center [489, 177] width 275 height 40
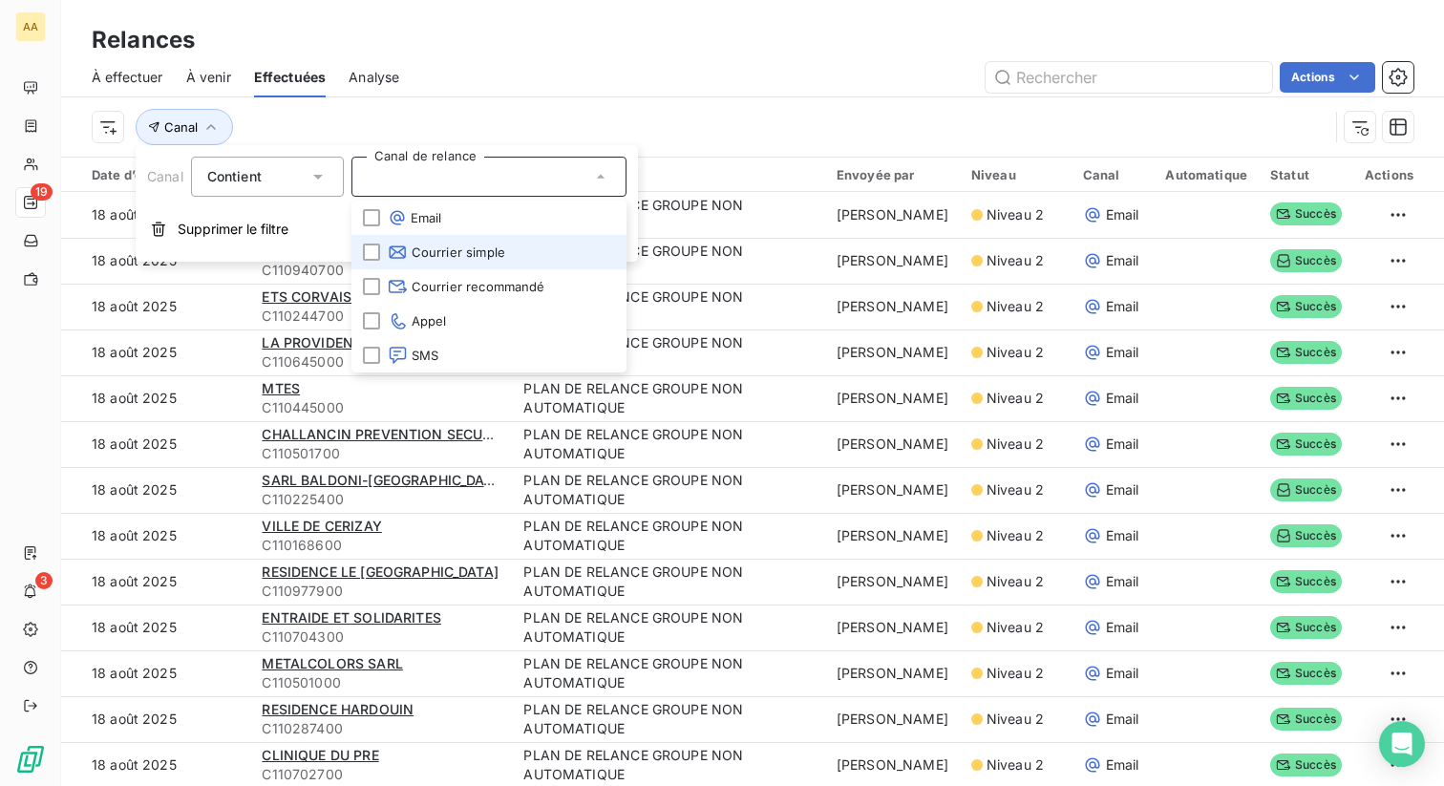
click at [441, 259] on span "Courrier simple" at bounding box center [446, 252] width 117 height 19
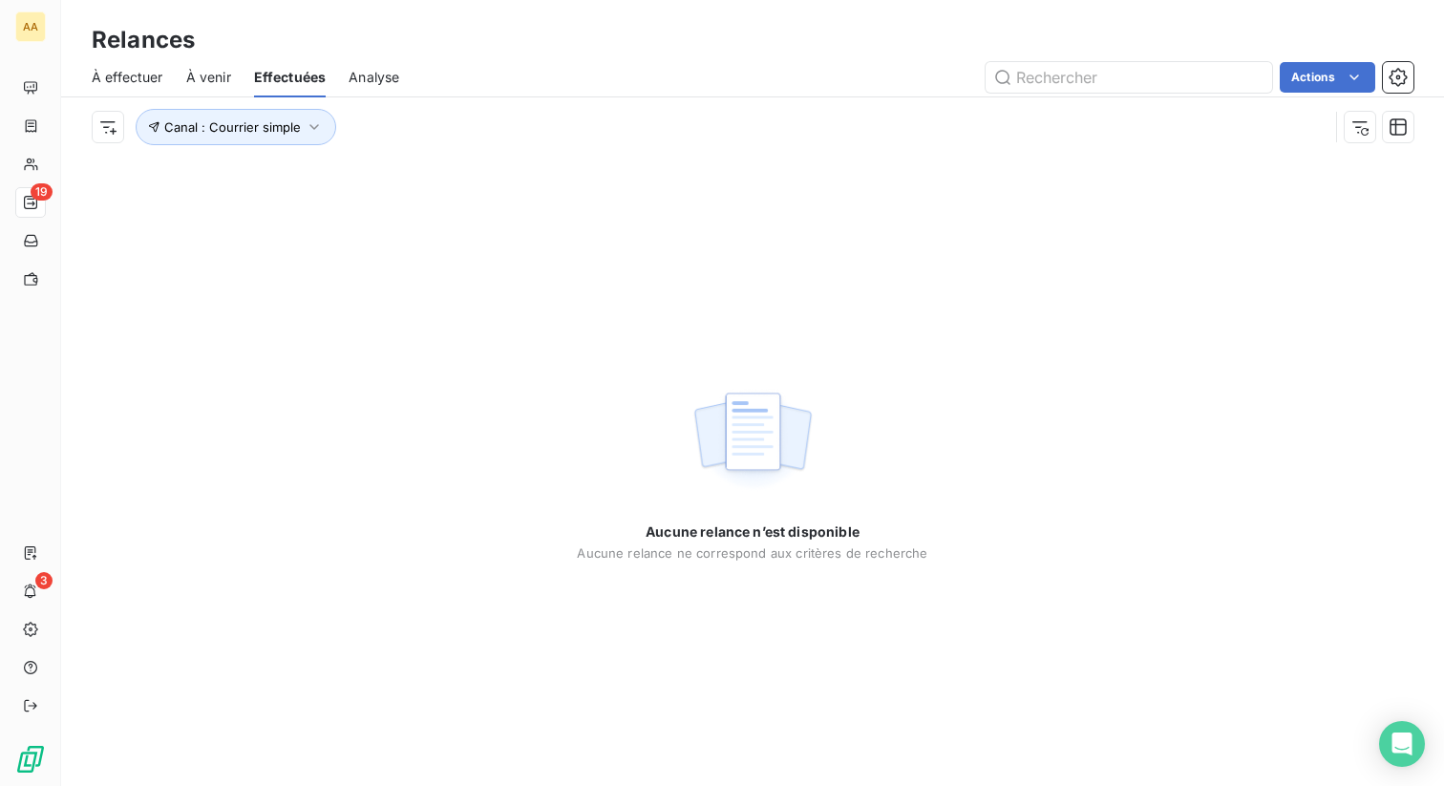
click at [601, 109] on div "Canal : Courrier simple" at bounding box center [710, 127] width 1237 height 36
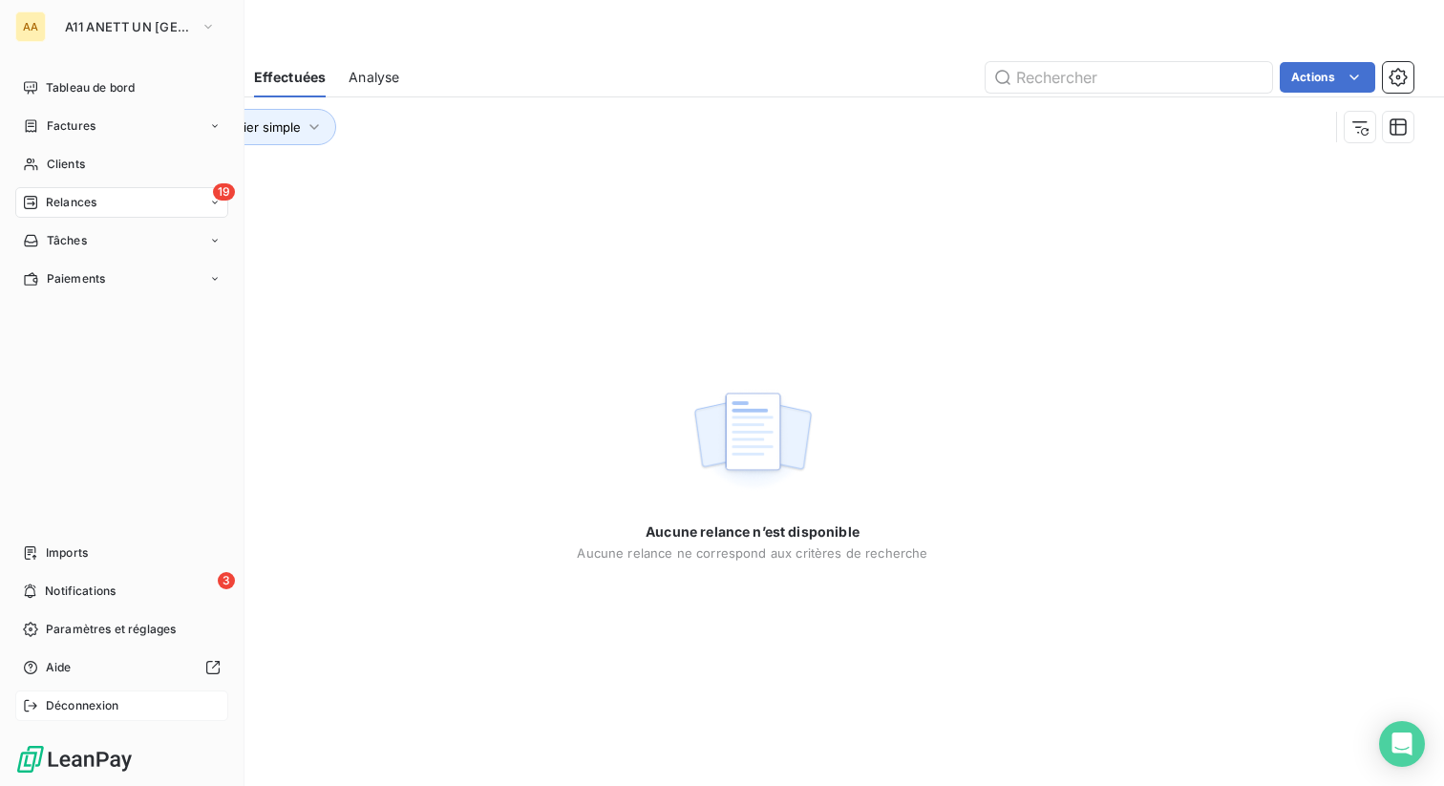
click at [27, 711] on icon at bounding box center [30, 705] width 12 height 11
